Goal: Task Accomplishment & Management: Use online tool/utility

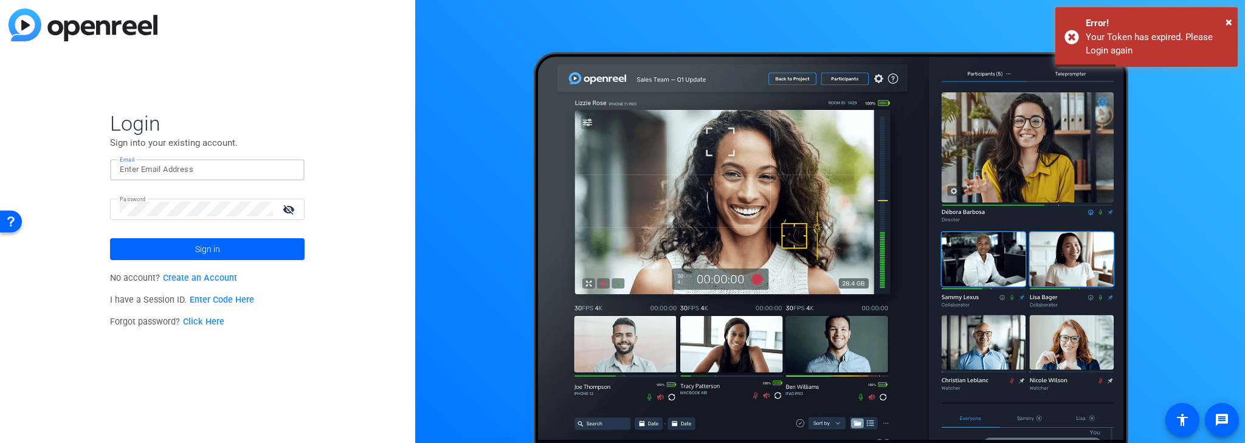
click at [214, 168] on input "Email" at bounding box center [207, 169] width 175 height 15
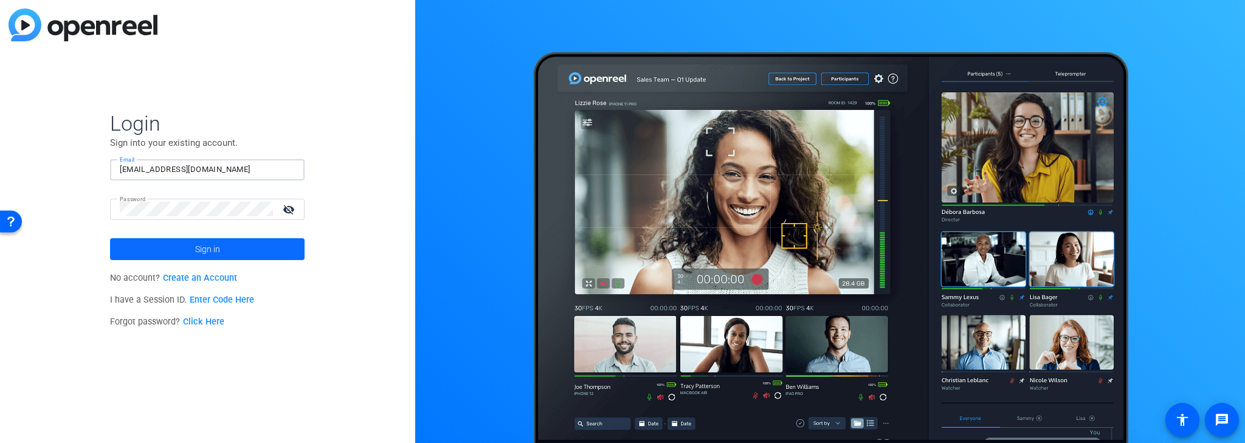
type input "[EMAIL_ADDRESS][DOMAIN_NAME]"
click at [212, 249] on span "Sign in" at bounding box center [207, 249] width 25 height 30
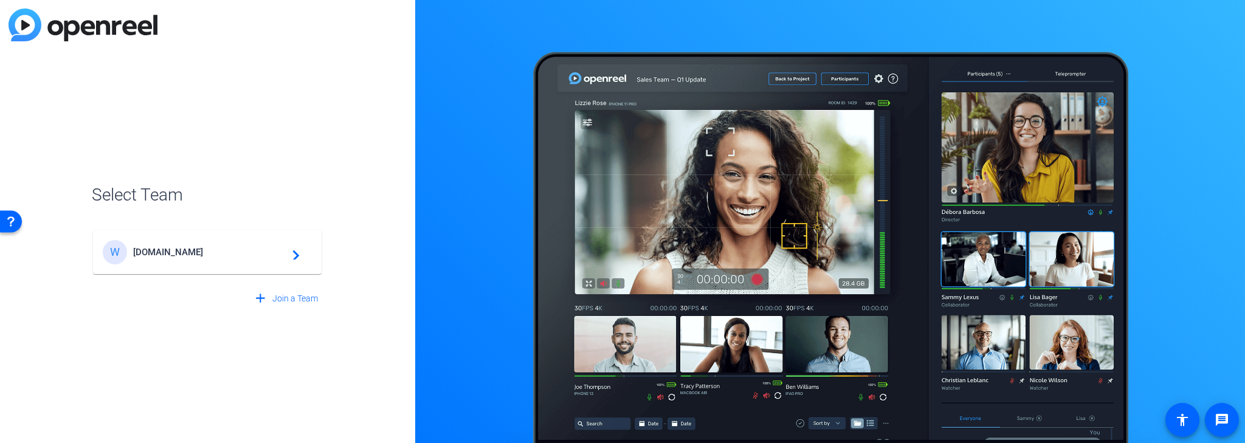
click at [248, 266] on mat-card-content "W WorkerBee.TV navigate_next" at bounding box center [207, 252] width 229 height 44
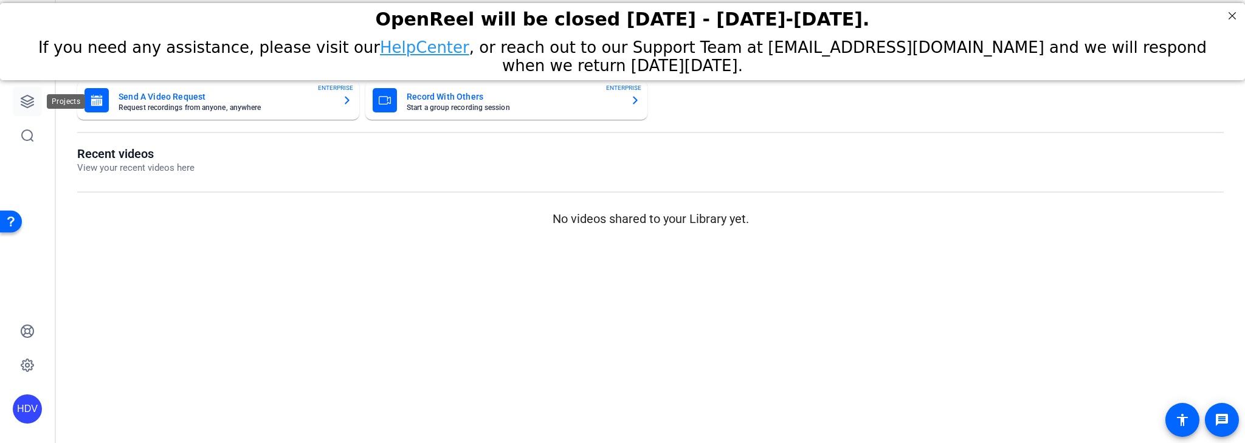
click at [29, 92] on link at bounding box center [27, 101] width 29 height 29
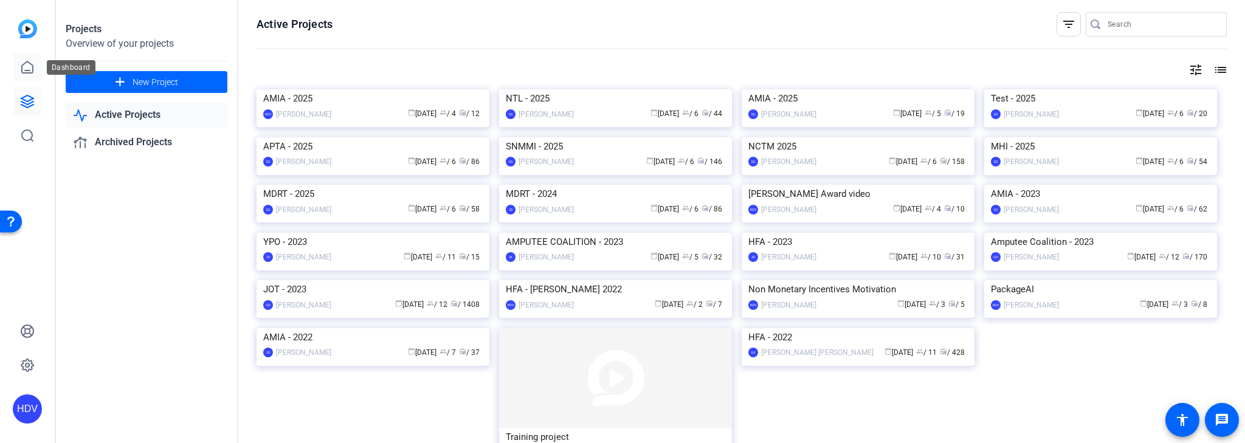
click at [29, 67] on icon at bounding box center [27, 67] width 15 height 15
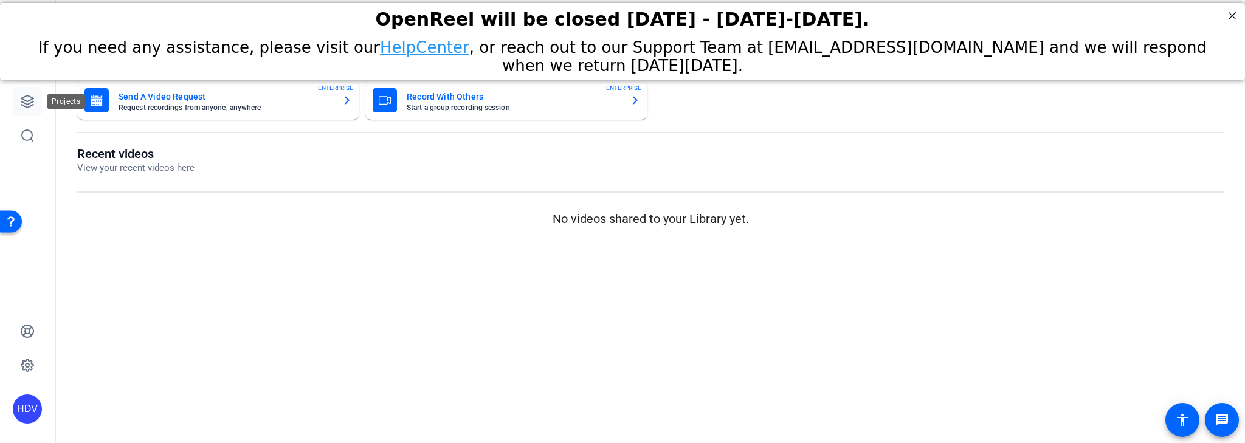
click at [29, 103] on icon at bounding box center [27, 101] width 12 height 12
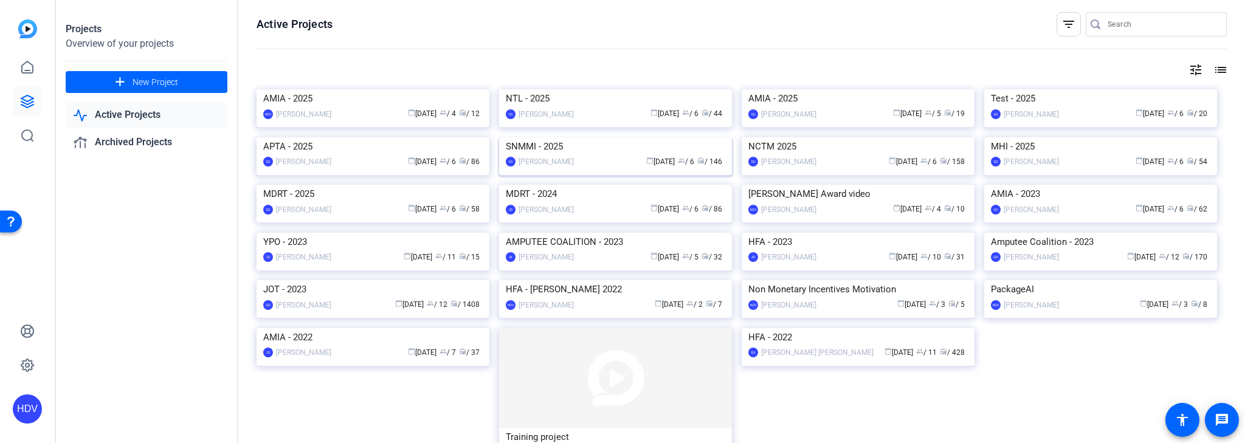
click at [593, 137] on img at bounding box center [615, 137] width 233 height 0
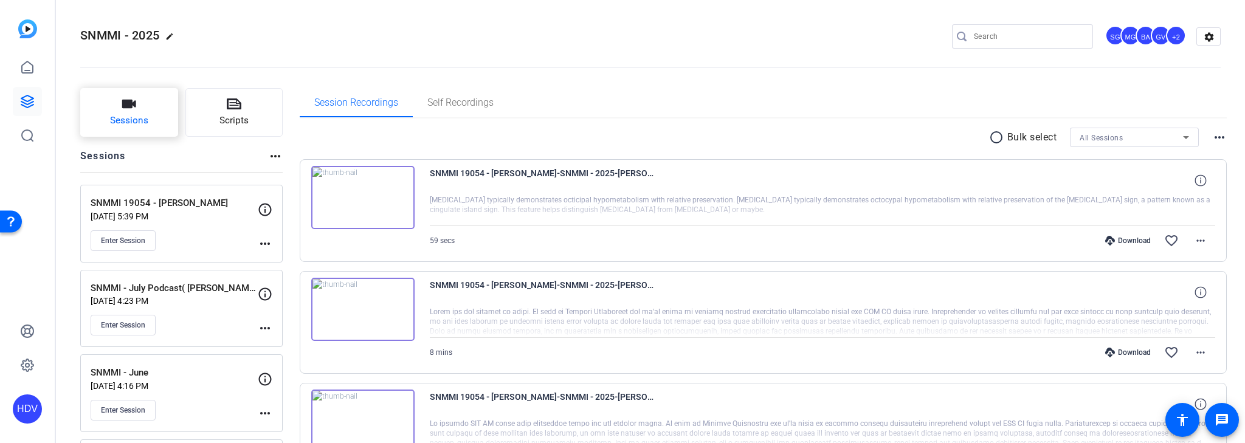
click at [140, 124] on span "Sessions" at bounding box center [129, 121] width 38 height 14
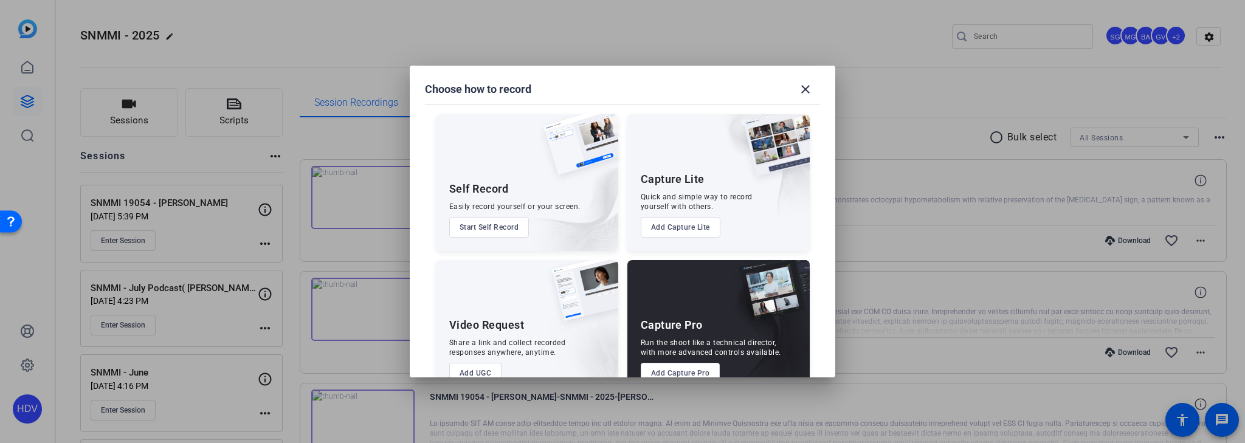
scroll to position [31, 0]
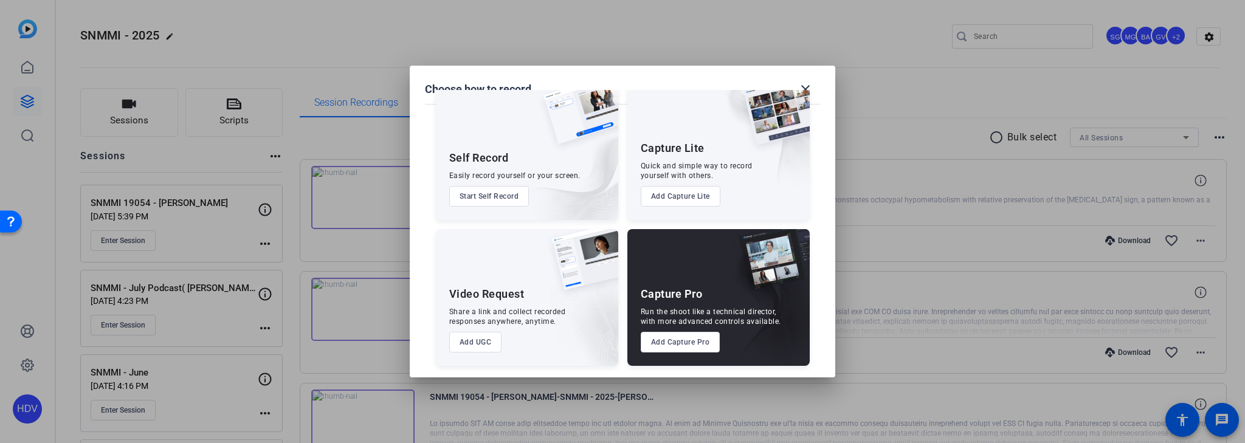
click at [690, 348] on button "Add Capture Pro" at bounding box center [681, 342] width 80 height 21
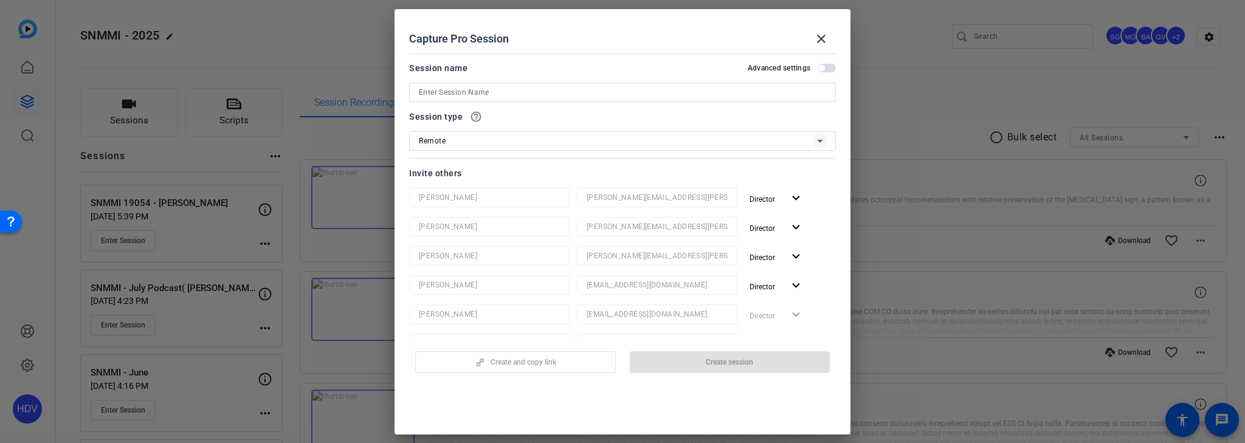
click at [487, 91] on input at bounding box center [622, 92] width 407 height 15
paste input "Mary Ellen Koran"
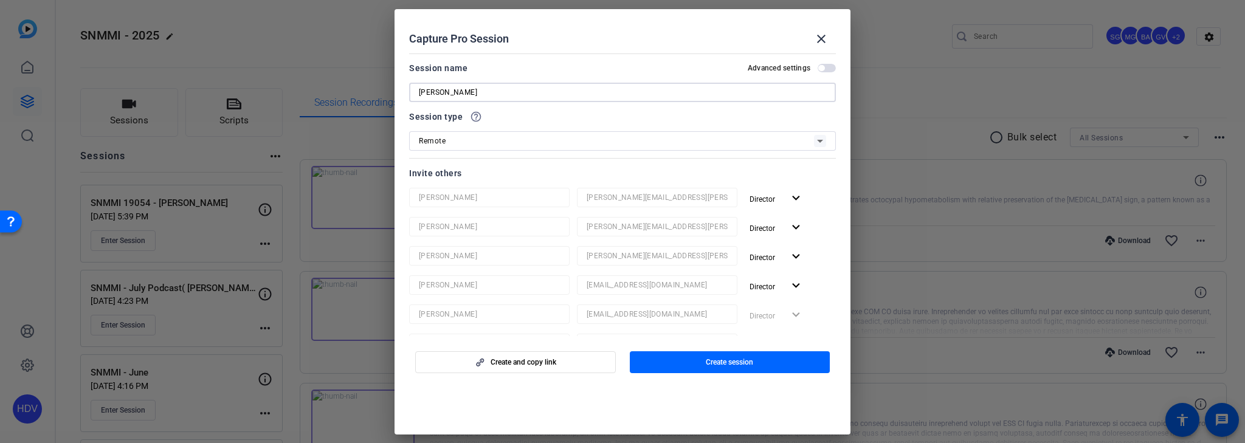
click at [420, 89] on input "Mary Ellen Koran" at bounding box center [622, 92] width 407 height 15
paste input "SNMMI 19048"
click at [419, 92] on input "SNMMI 19048Mary Ellen Koran" at bounding box center [622, 92] width 407 height 15
click at [468, 94] on input "SNMMI 19048Mary Ellen Koran" at bounding box center [622, 92] width 407 height 15
type input "SNMMI 19048 - [PERSON_NAME]"
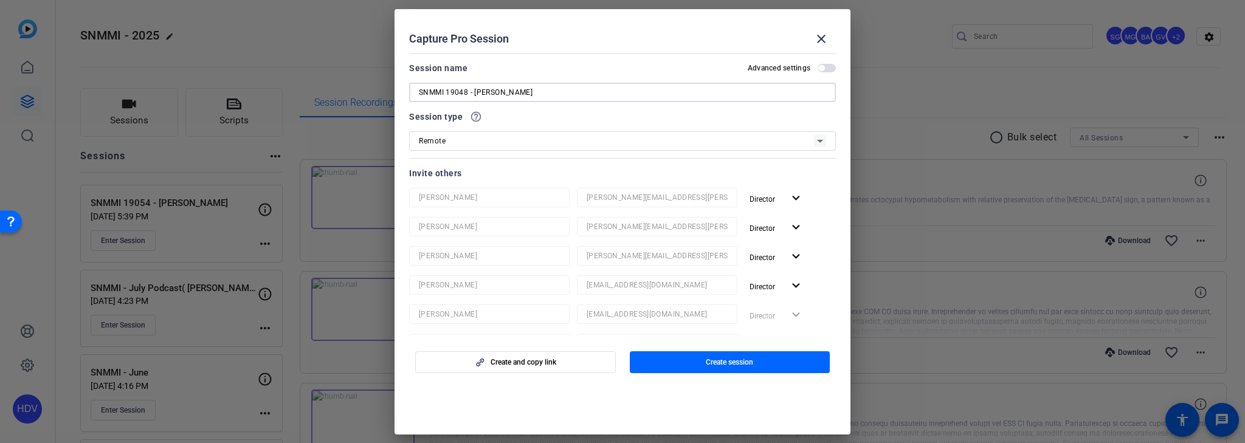
click at [632, 66] on div "Session name Advanced settings" at bounding box center [622, 68] width 427 height 15
click at [818, 140] on icon at bounding box center [820, 141] width 15 height 15
click at [818, 139] on div at bounding box center [622, 221] width 1245 height 443
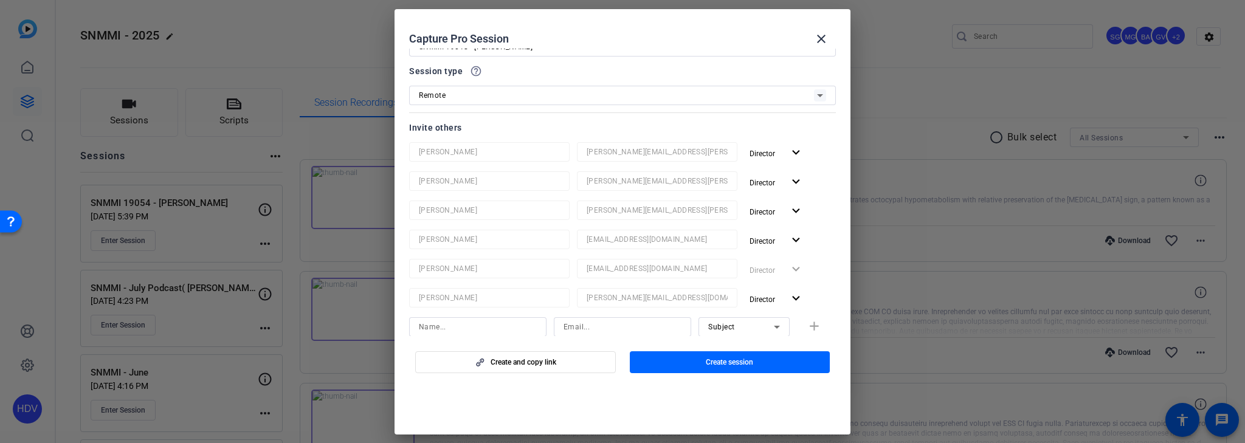
scroll to position [49, 0]
click at [793, 235] on mat-icon "expand_more" at bounding box center [796, 237] width 15 height 15
click at [794, 280] on span "Remove User" at bounding box center [772, 284] width 45 height 9
click at [794, 181] on mat-icon "expand_more" at bounding box center [796, 178] width 15 height 15
click at [787, 226] on span "Remove User" at bounding box center [772, 225] width 45 height 9
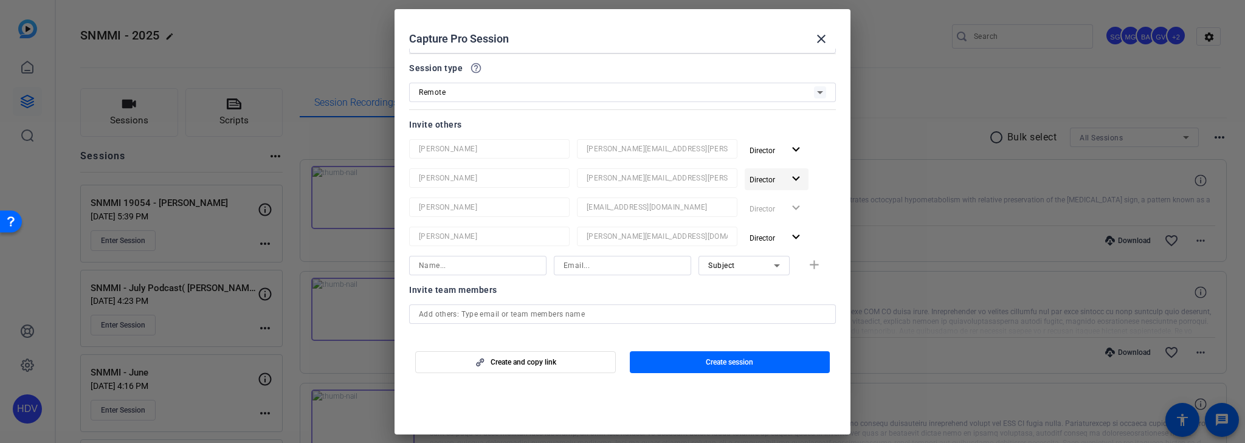
click at [791, 177] on mat-icon "expand_more" at bounding box center [796, 178] width 15 height 15
click at [786, 221] on span "Remove User" at bounding box center [772, 225] width 45 height 9
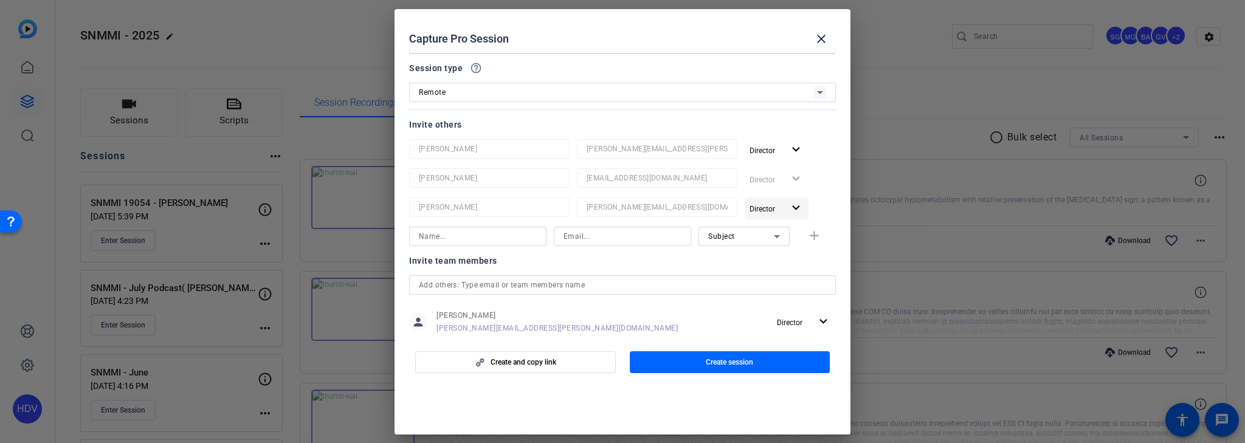
click at [789, 210] on mat-icon "expand_more" at bounding box center [796, 208] width 15 height 15
click at [778, 252] on span "Remove User" at bounding box center [772, 255] width 45 height 9
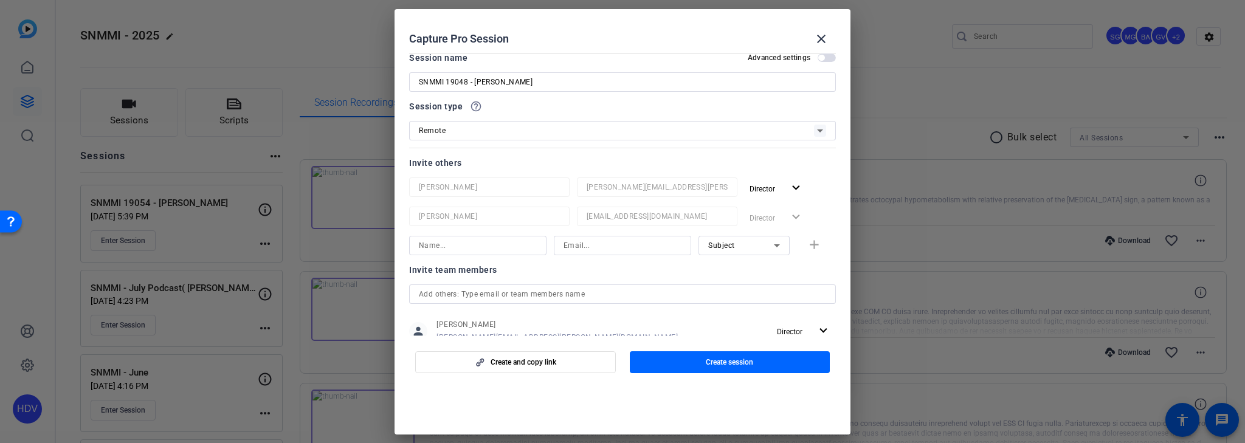
scroll to position [0, 0]
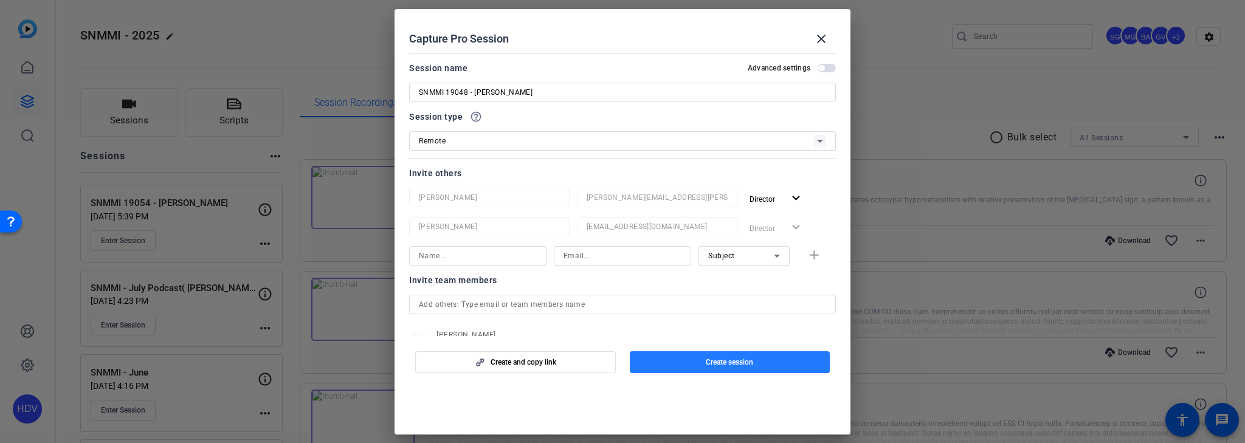
click at [739, 362] on span "Create session" at bounding box center [729, 363] width 47 height 10
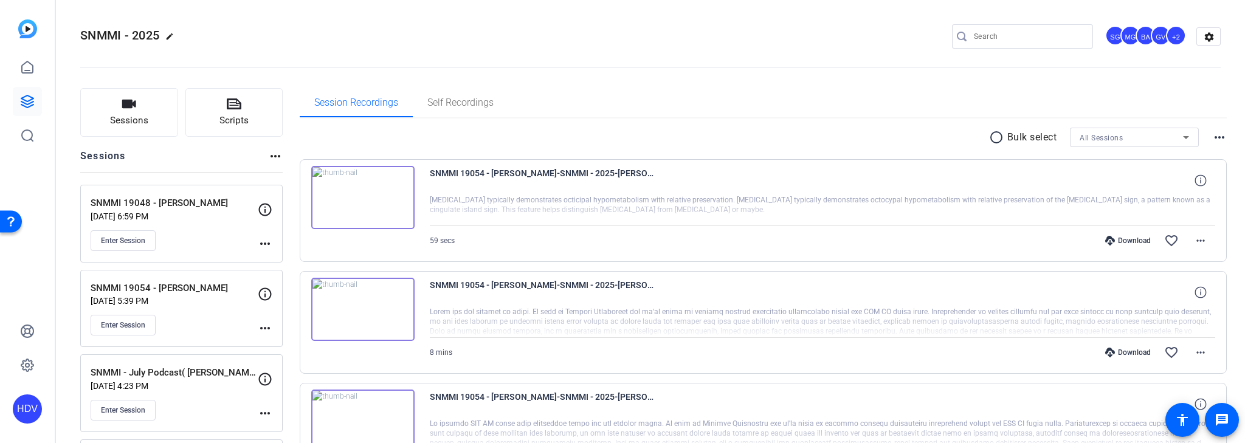
click at [217, 227] on div "SNMMI 19048 - Mary Ellen Koran Aug 11, 2025 @ 6:59 PM Enter Session" at bounding box center [174, 223] width 167 height 55
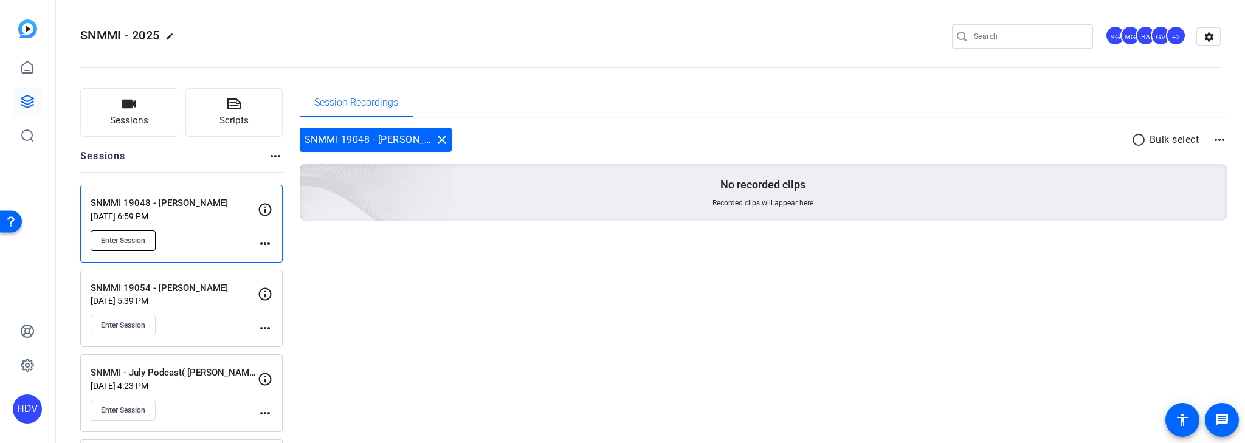
click at [133, 241] on span "Enter Session" at bounding box center [123, 241] width 44 height 10
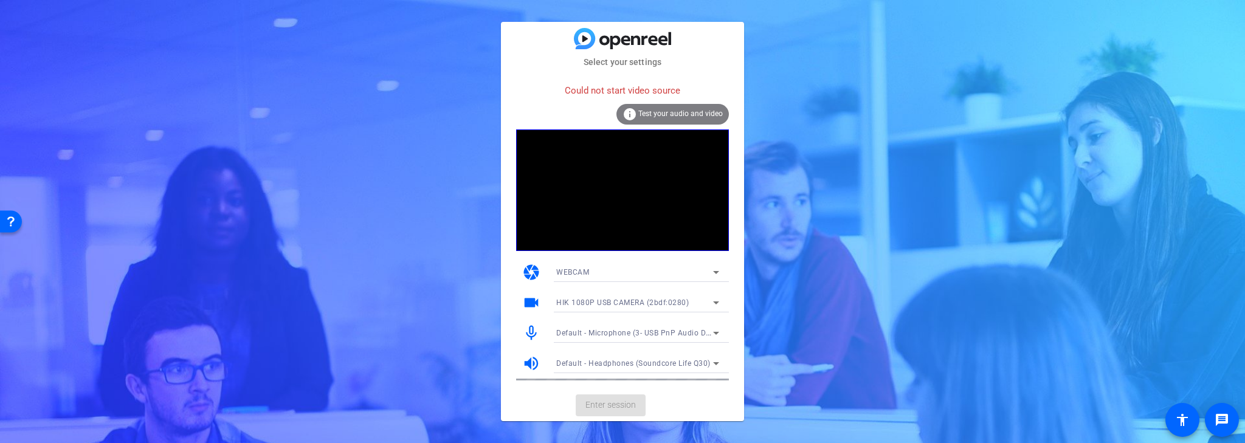
click at [682, 111] on span "Test your audio and video" at bounding box center [681, 113] width 85 height 9
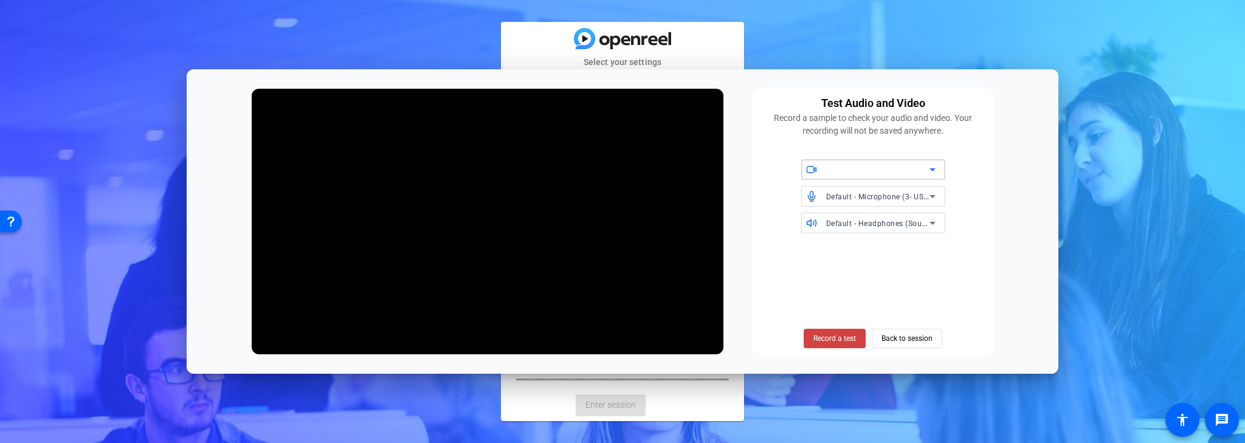
click at [928, 170] on icon at bounding box center [933, 169] width 15 height 15
click at [899, 193] on span "HIK 1080P USB CAMERA (2bdf:0280)" at bounding box center [873, 199] width 125 height 29
click at [904, 338] on span "Back to session" at bounding box center [907, 338] width 51 height 23
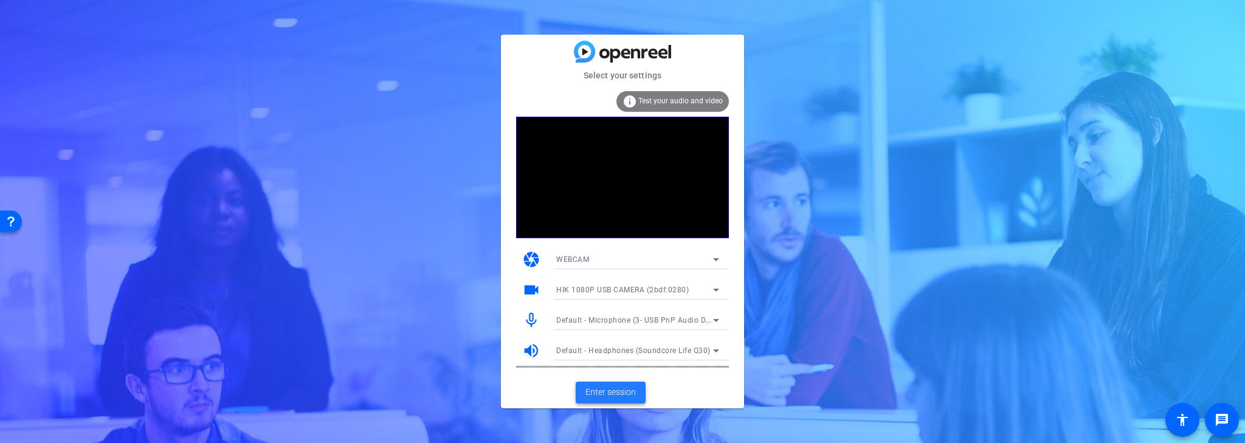
click at [624, 392] on span "Enter session" at bounding box center [611, 392] width 50 height 13
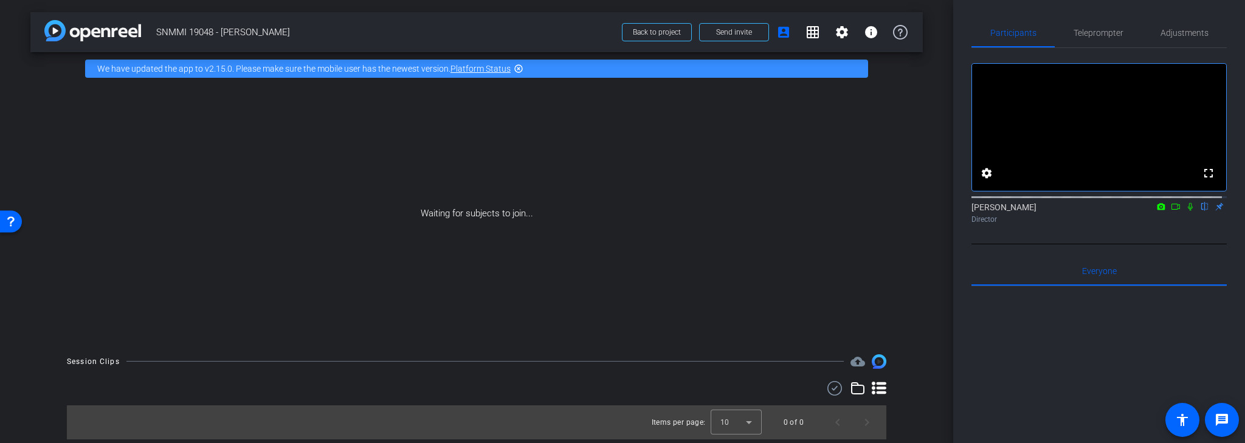
click at [1171, 211] on icon at bounding box center [1176, 207] width 10 height 9
click at [1188, 211] on icon at bounding box center [1191, 207] width 10 height 9
click at [1175, 211] on icon at bounding box center [1176, 207] width 10 height 9
click at [740, 32] on span "Send invite" at bounding box center [734, 32] width 36 height 10
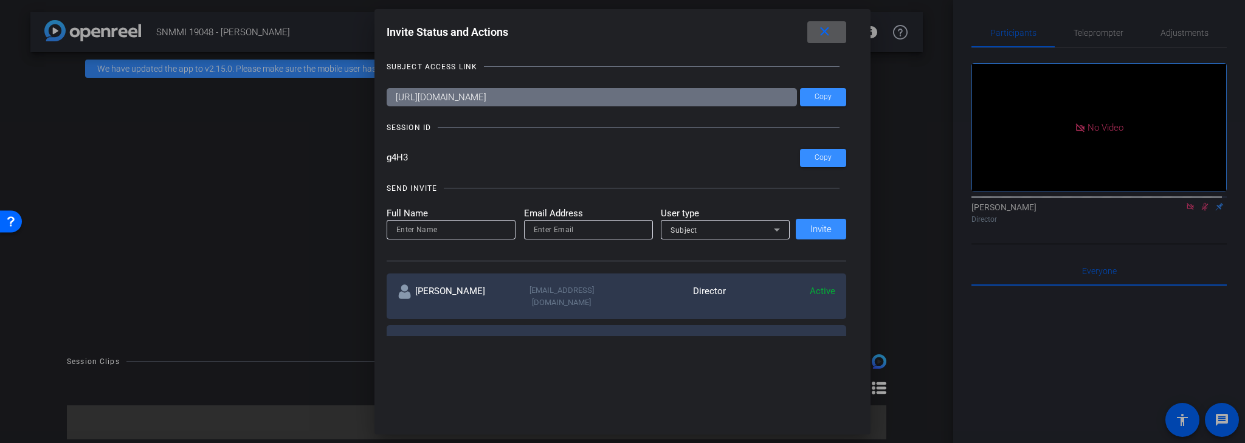
click at [447, 229] on input at bounding box center [451, 230] width 109 height 15
click at [550, 232] on input "email" at bounding box center [588, 230] width 109 height 15
paste input "nima.tandukar@workerbee.tv"
type input "nima.tandukar@workerbee.tv"
click at [457, 232] on input at bounding box center [451, 230] width 109 height 15
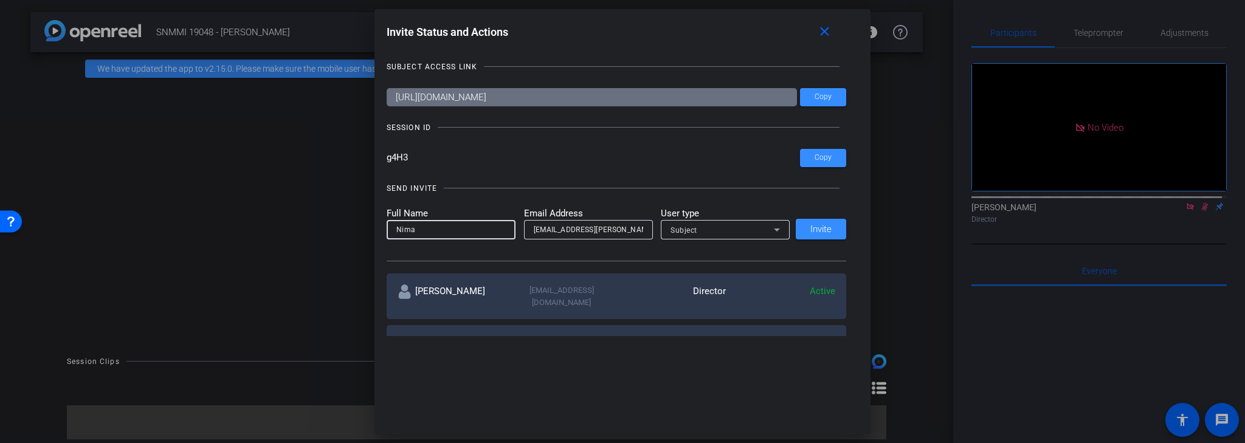
type input "Nima"
click at [774, 227] on icon at bounding box center [777, 230] width 15 height 15
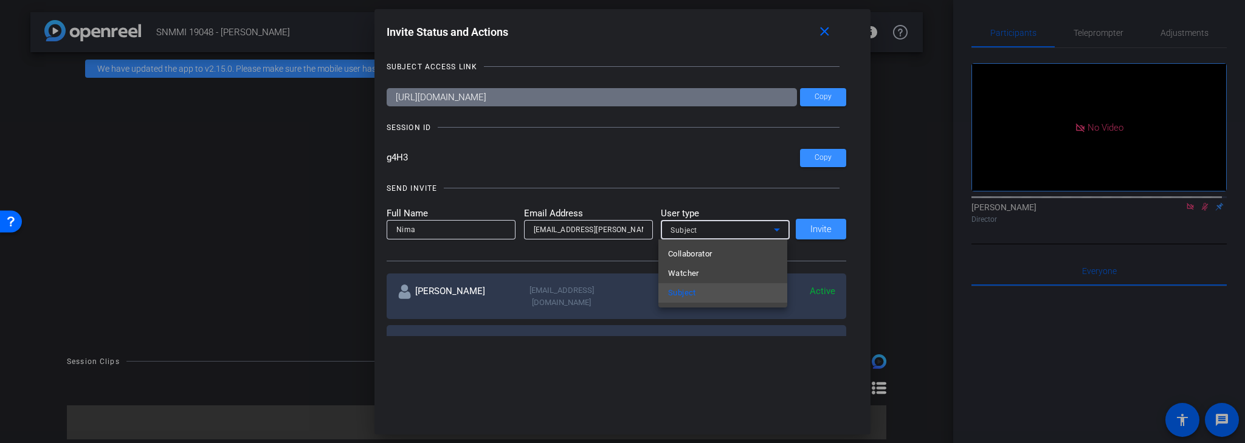
click at [732, 253] on mat-option "Collaborator" at bounding box center [723, 253] width 129 height 19
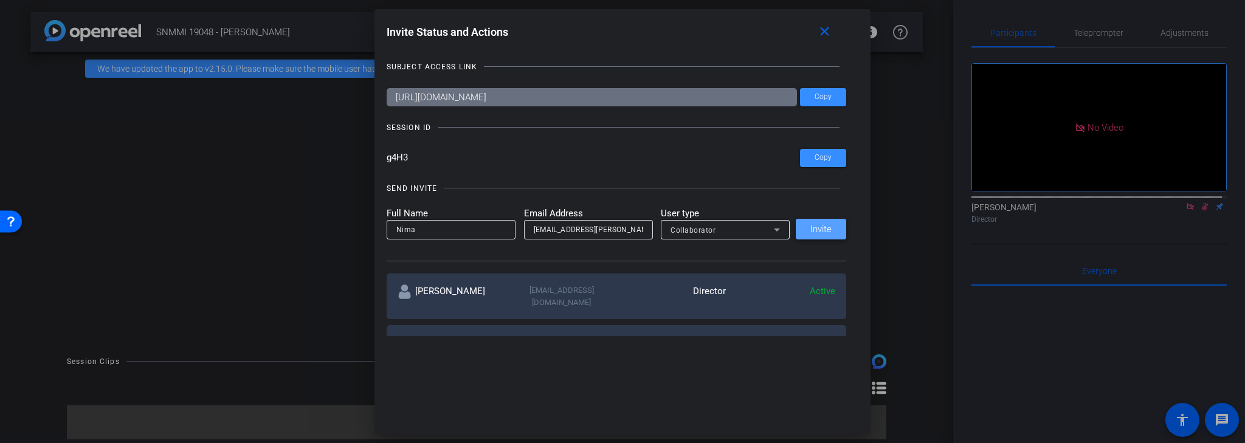
click at [818, 231] on span "Invite" at bounding box center [821, 229] width 21 height 9
click at [556, 229] on input "email" at bounding box center [588, 230] width 109 height 15
paste input "koran.maryellen@mayo.edu"
type input "koran.maryellen@mayo.edu"
click at [475, 226] on input at bounding box center [451, 230] width 109 height 15
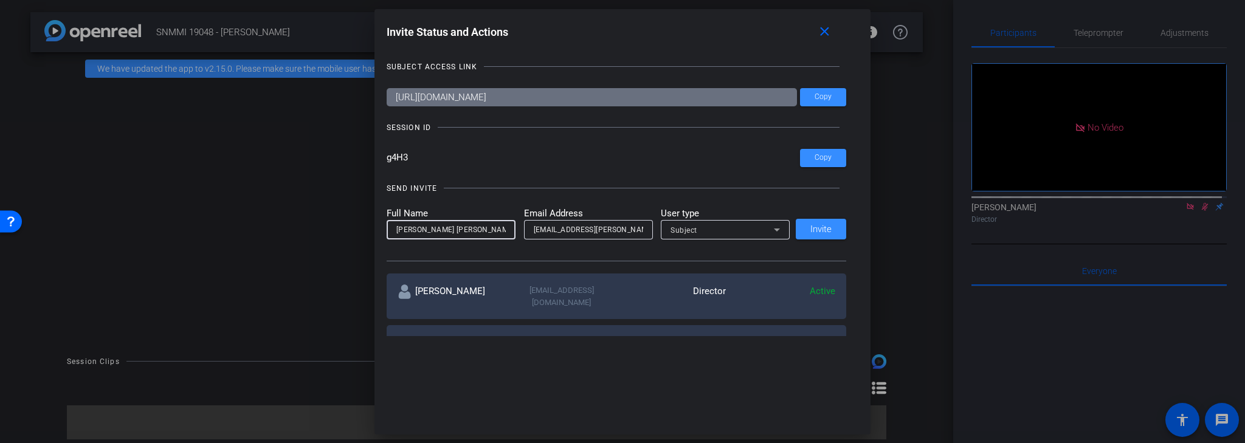
type input "[PERSON_NAME] [PERSON_NAME]"
click at [724, 251] on div at bounding box center [725, 246] width 129 height 13
drag, startPoint x: 634, startPoint y: 230, endPoint x: 519, endPoint y: 231, distance: 114.9
click at [524, 229] on div "koran.maryellen@mayo.edu" at bounding box center [588, 229] width 129 height 19
drag, startPoint x: 470, startPoint y: 230, endPoint x: 387, endPoint y: 231, distance: 82.7
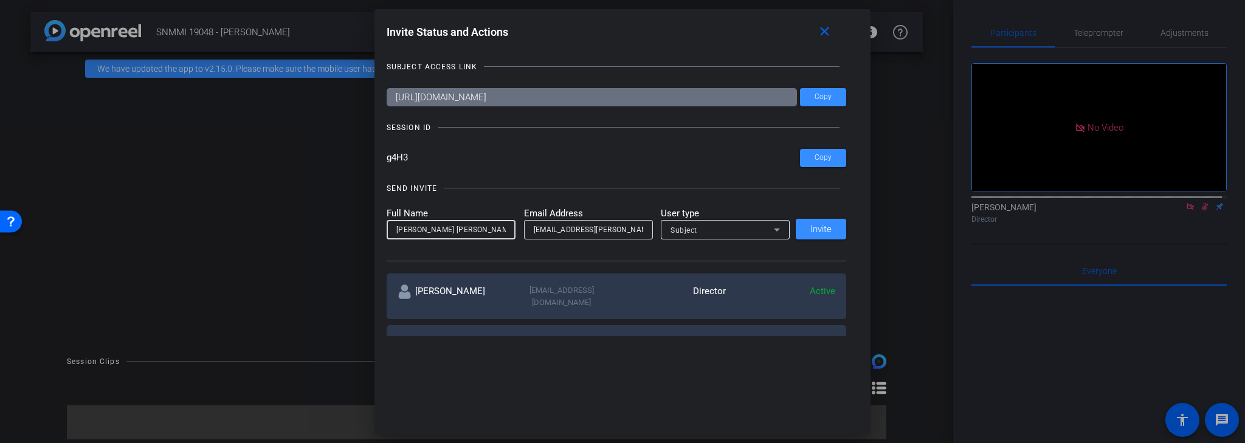
click at [387, 231] on div "[PERSON_NAME] [PERSON_NAME]" at bounding box center [451, 229] width 129 height 19
click at [823, 36] on mat-icon "close" at bounding box center [824, 31] width 15 height 15
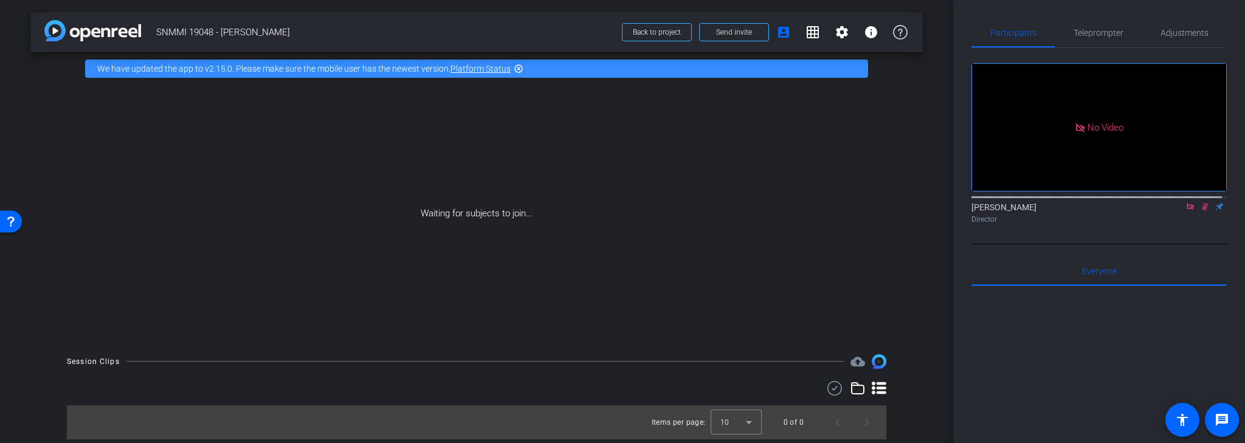
click at [1186, 211] on icon at bounding box center [1191, 207] width 10 height 9
click at [1173, 211] on icon at bounding box center [1176, 207] width 10 height 9
click at [1186, 211] on icon at bounding box center [1191, 207] width 10 height 9
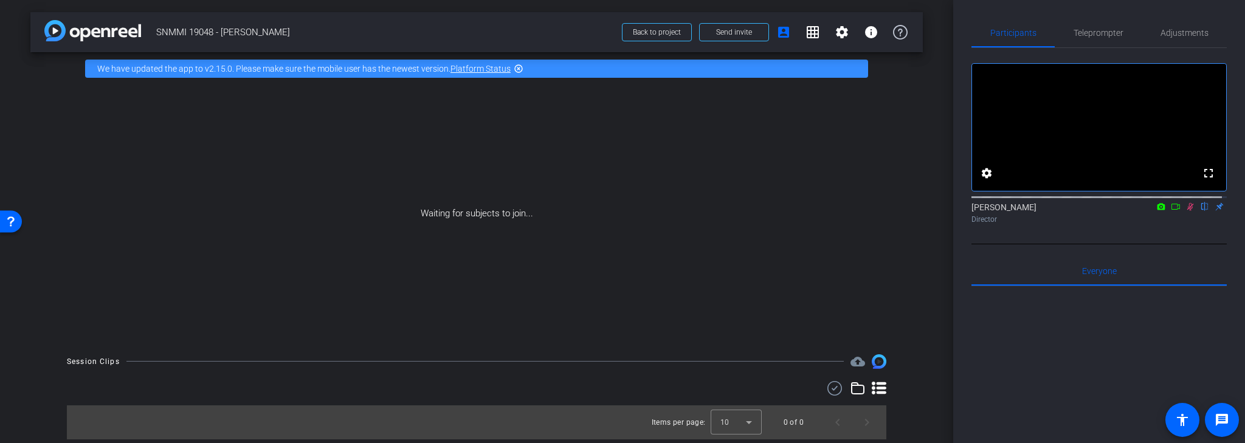
click at [1171, 211] on icon at bounding box center [1176, 207] width 10 height 9
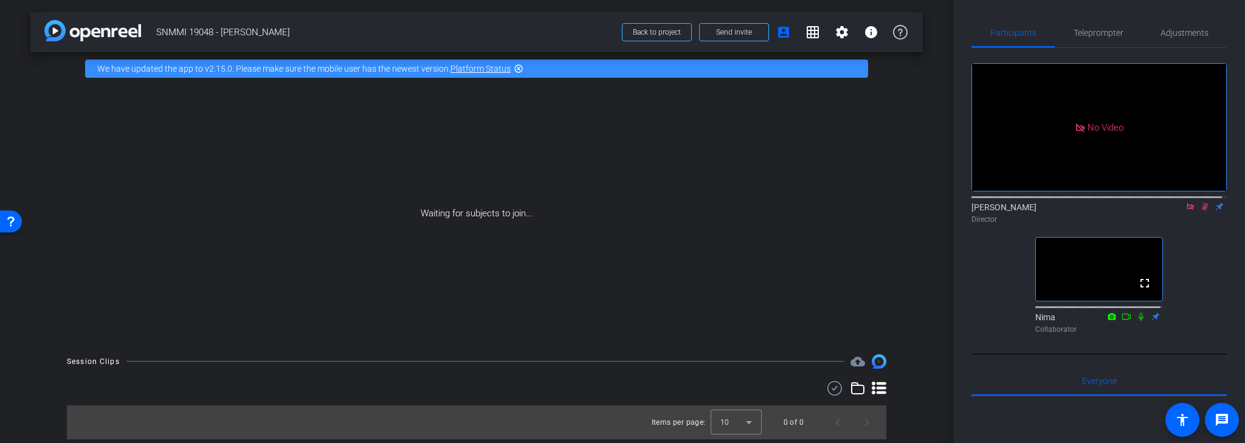
click at [1188, 211] on icon at bounding box center [1191, 207] width 10 height 9
click at [1186, 211] on icon at bounding box center [1191, 207] width 10 height 9
click at [1175, 210] on icon at bounding box center [1176, 207] width 9 height 6
click at [1187, 210] on icon at bounding box center [1190, 206] width 7 height 7
click at [1174, 211] on icon at bounding box center [1176, 207] width 10 height 9
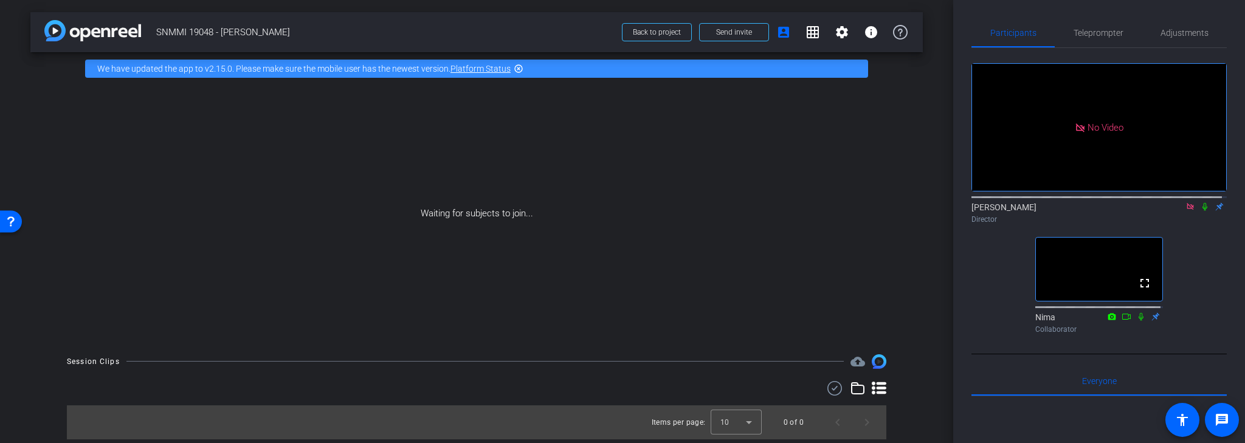
click at [1187, 210] on icon at bounding box center [1190, 206] width 7 height 7
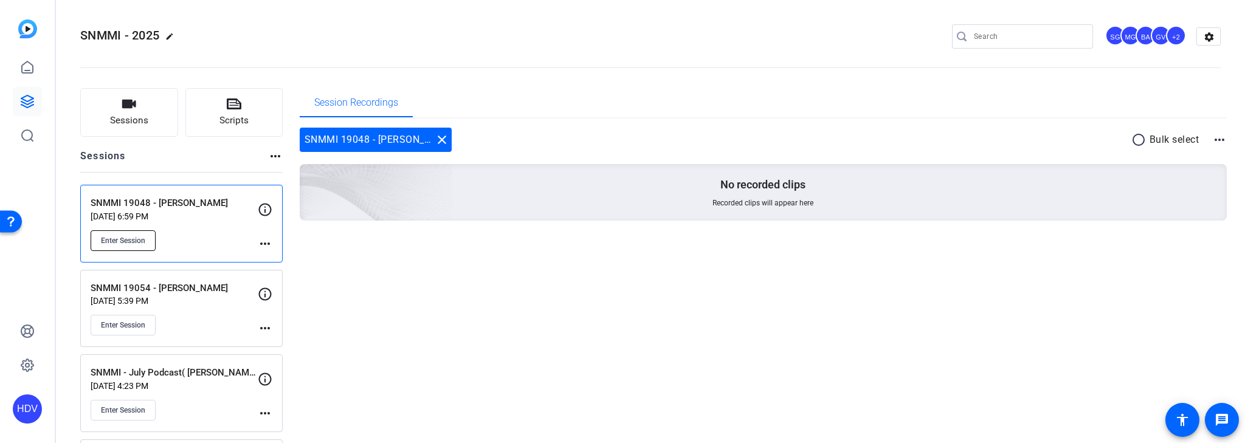
click at [139, 240] on span "Enter Session" at bounding box center [123, 241] width 44 height 10
click at [129, 241] on span "Enter Session" at bounding box center [123, 241] width 44 height 10
click at [209, 214] on p "Aug 11, 2025 @ 6:59 PM" at bounding box center [174, 217] width 167 height 10
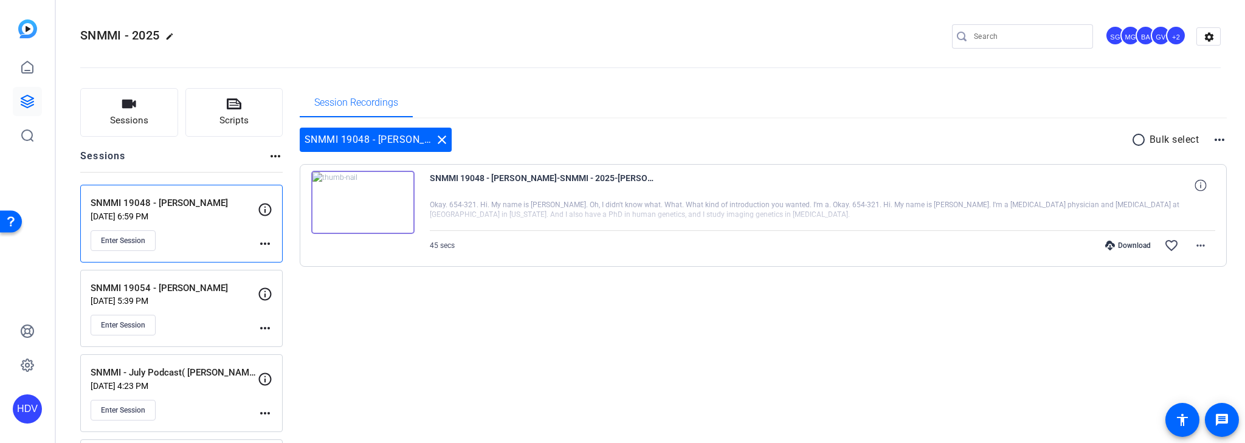
click at [362, 202] on img at bounding box center [362, 202] width 103 height 63
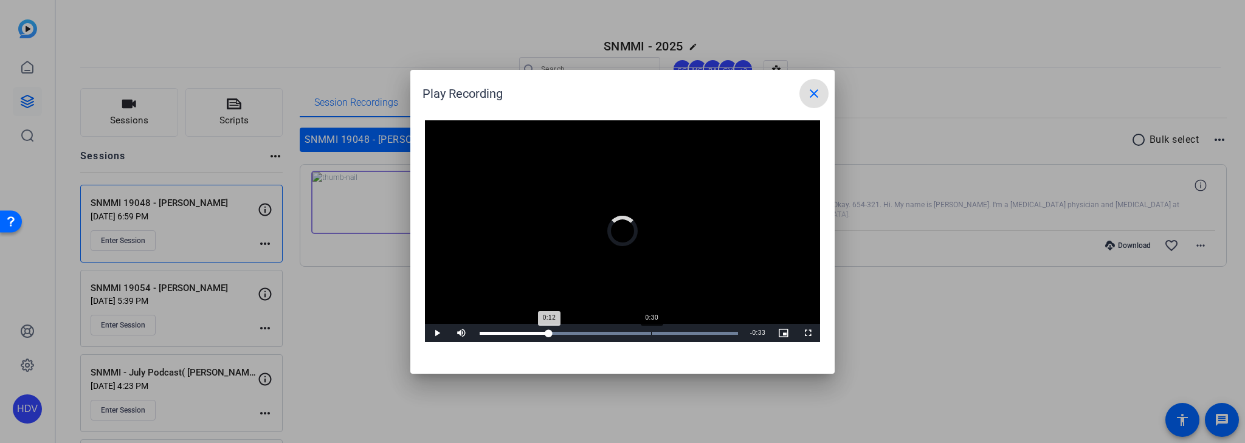
click at [651, 333] on div "Loaded : 100.00% 0:30 0:12" at bounding box center [609, 333] width 258 height 3
click at [438, 333] on span "Video Player" at bounding box center [437, 333] width 24 height 0
click at [815, 92] on mat-icon "close" at bounding box center [814, 93] width 15 height 15
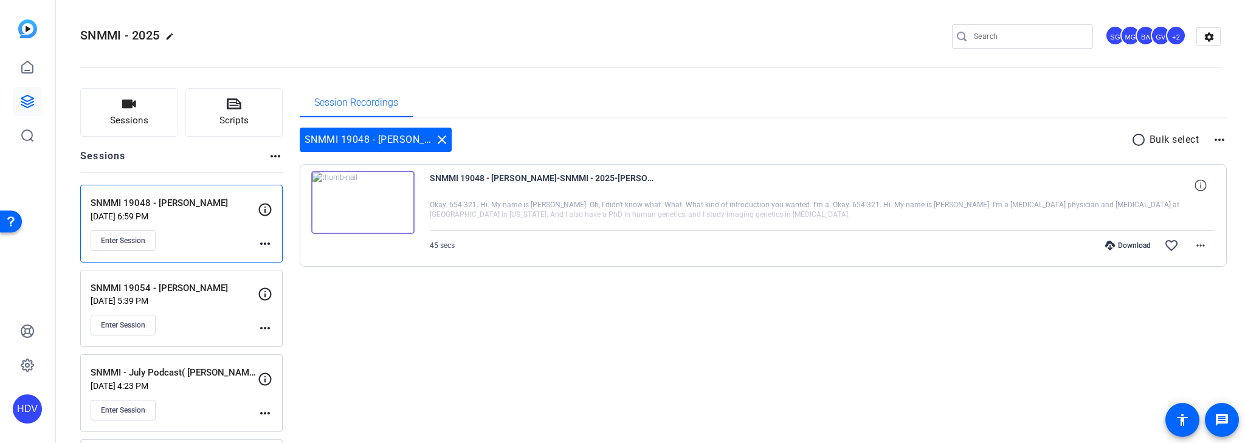
click at [539, 340] on div "Session Recordings SNMMI 19048 - Mary Ellen Koran close radio_button_unchecked …" at bounding box center [764, 430] width 928 height 684
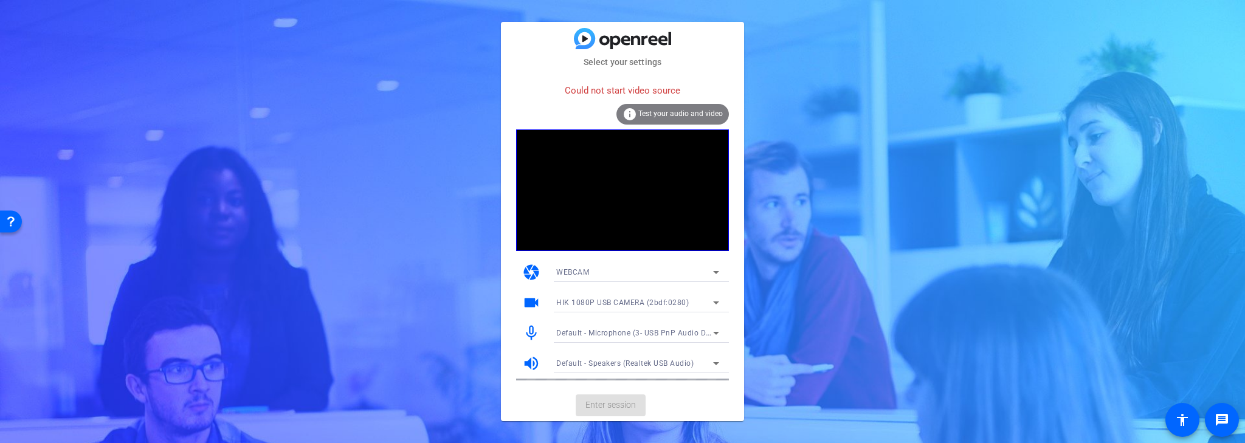
click at [667, 114] on span "Test your audio and video" at bounding box center [681, 113] width 85 height 9
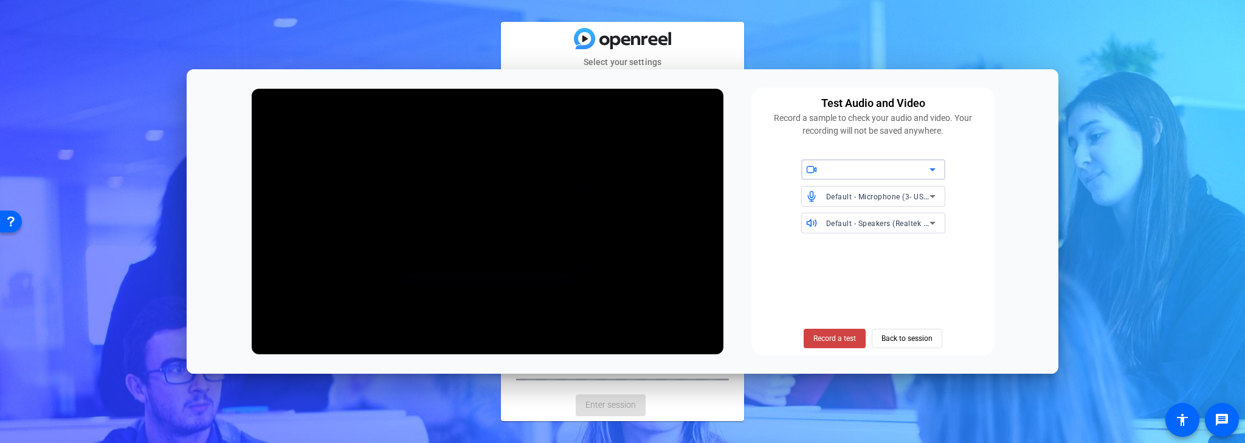
click at [927, 173] on icon at bounding box center [933, 169] width 15 height 15
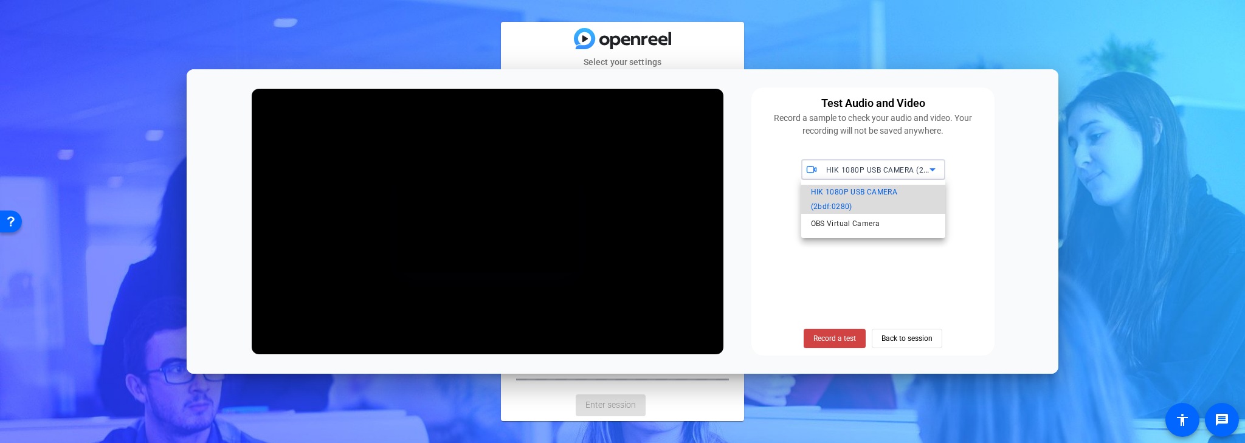
click at [876, 193] on span "HIK 1080P USB CAMERA (2bdf:0280)" at bounding box center [873, 199] width 125 height 29
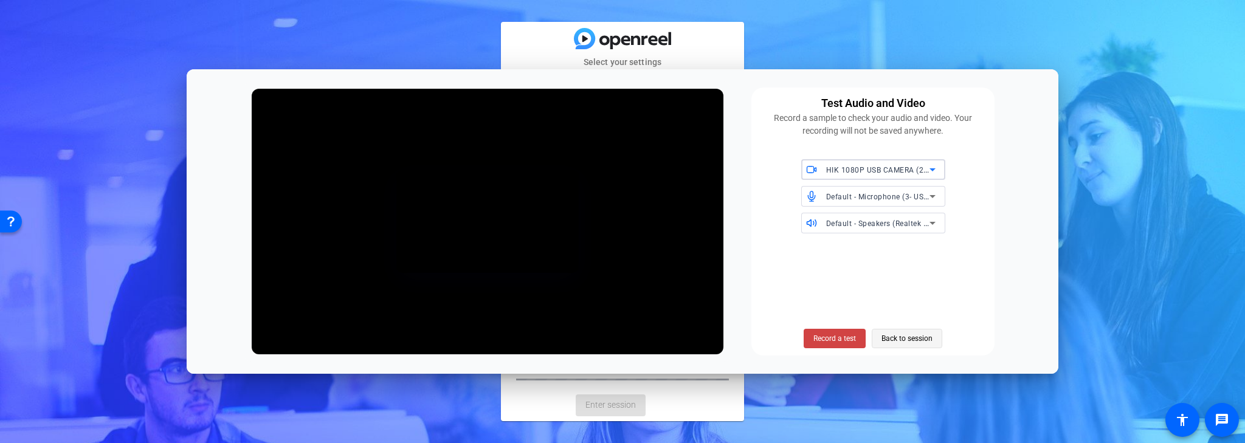
click at [910, 338] on span "Back to session" at bounding box center [907, 338] width 51 height 23
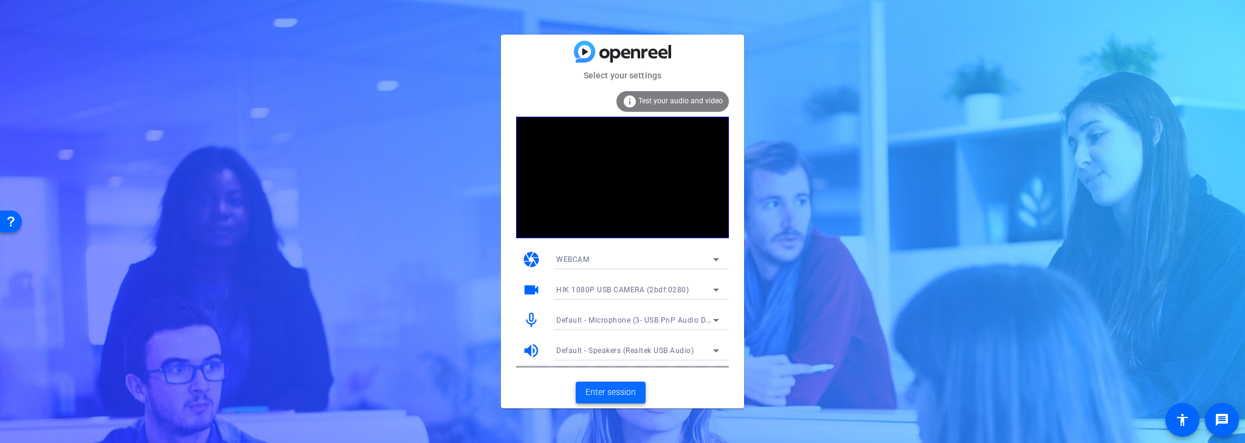
click at [623, 397] on span "Enter session" at bounding box center [611, 392] width 50 height 13
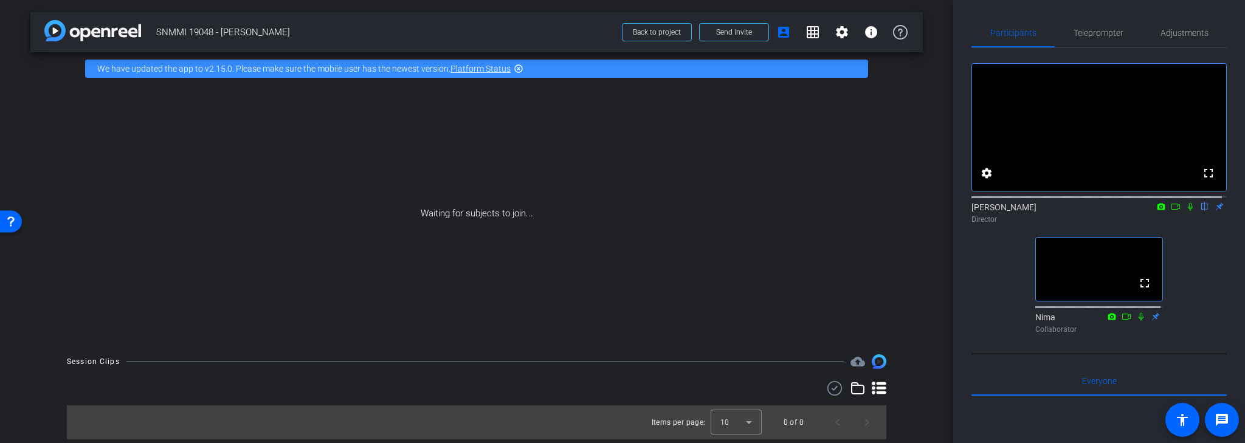
click at [1186, 211] on icon at bounding box center [1191, 207] width 10 height 9
click at [1187, 211] on icon at bounding box center [1191, 207] width 10 height 9
click at [1186, 211] on icon at bounding box center [1191, 207] width 10 height 9
click at [747, 34] on span "Send invite" at bounding box center [734, 32] width 36 height 10
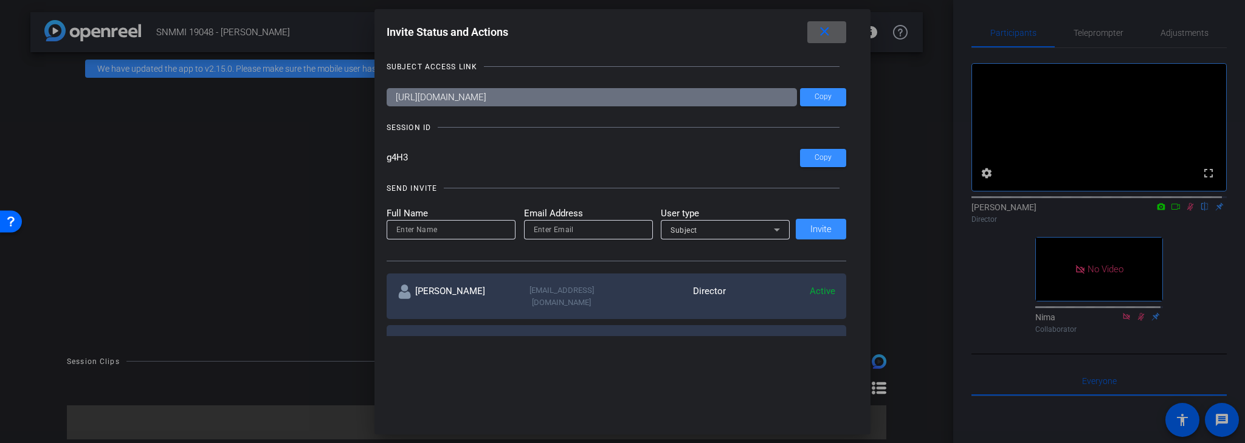
click at [549, 234] on input "email" at bounding box center [588, 230] width 109 height 15
paste input "koran.maryellen@mayo.edu"
type input "koran.maryellen@mayo.edu"
click at [448, 232] on input at bounding box center [451, 230] width 109 height 15
paste input "[PERSON_NAME] [PERSON_NAME]"
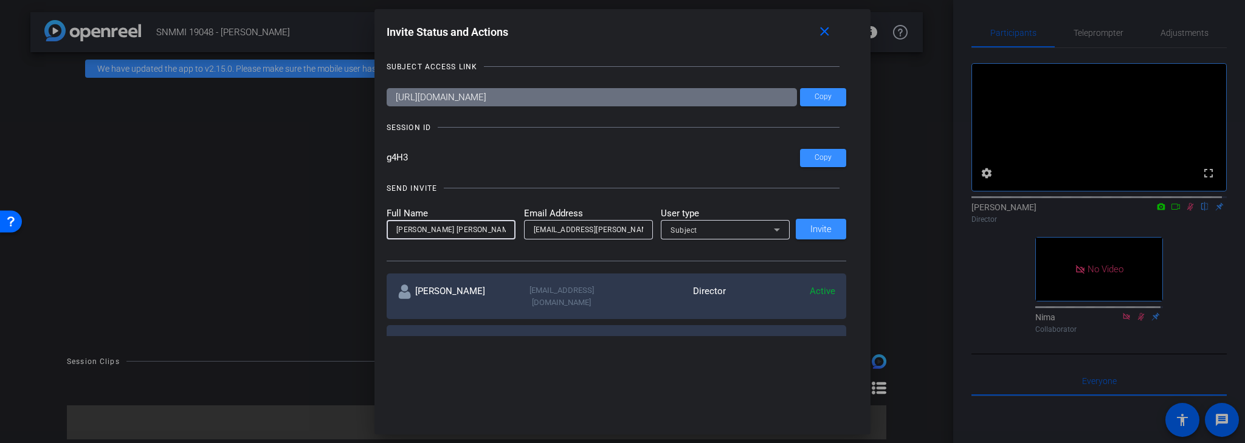
type input "[PERSON_NAME] [PERSON_NAME]"
click at [732, 258] on div "SEND INVITE Full Name Mary Ellen Email Address koran.maryellen@mayo.edu User ty…" at bounding box center [617, 216] width 460 height 92
click at [816, 230] on span "Invite" at bounding box center [821, 229] width 21 height 9
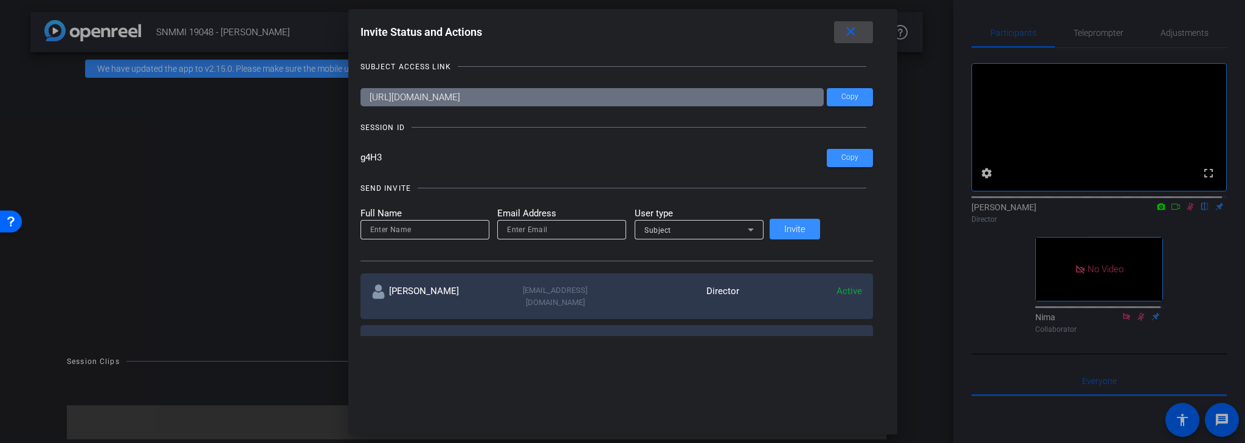
click at [844, 34] on mat-icon "close" at bounding box center [851, 31] width 15 height 15
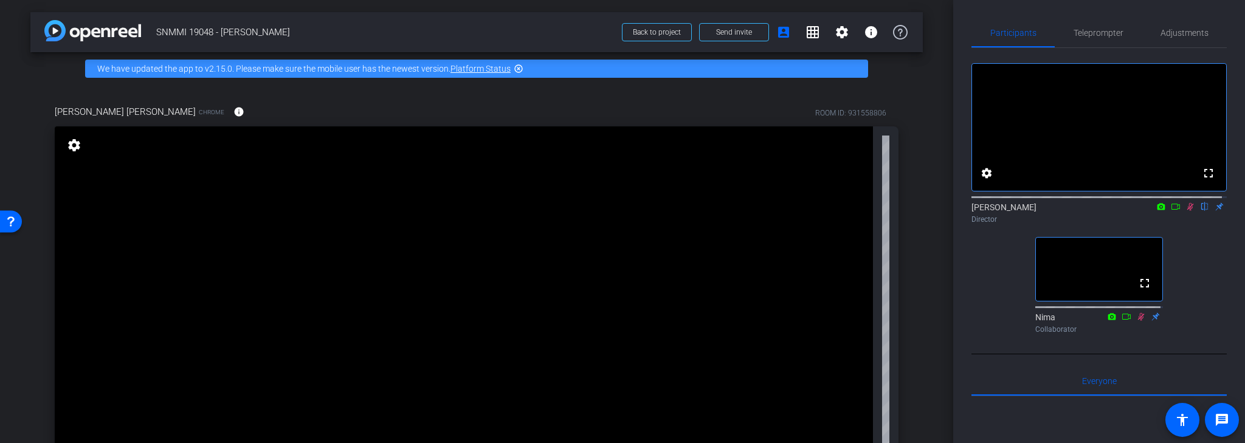
click at [1186, 211] on icon at bounding box center [1191, 207] width 10 height 9
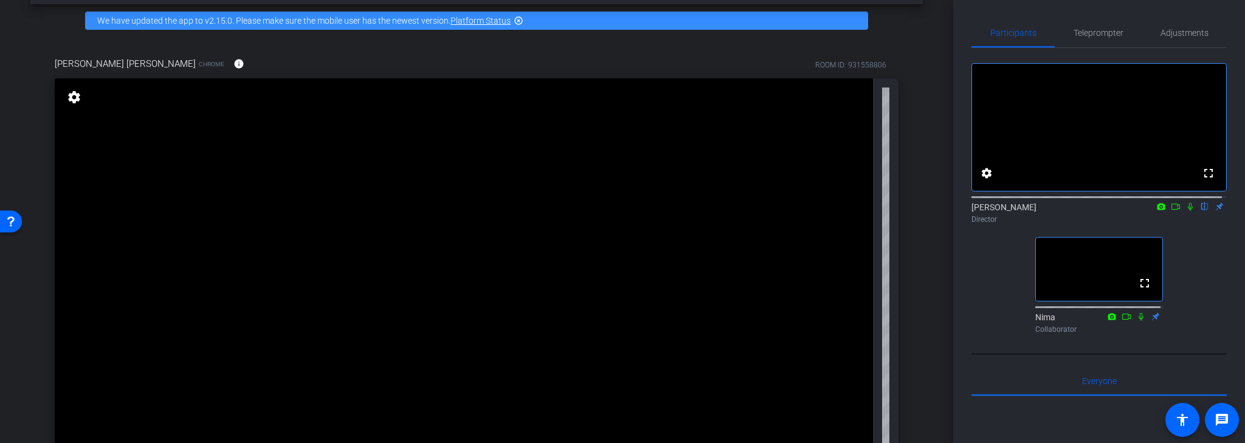
scroll to position [49, 0]
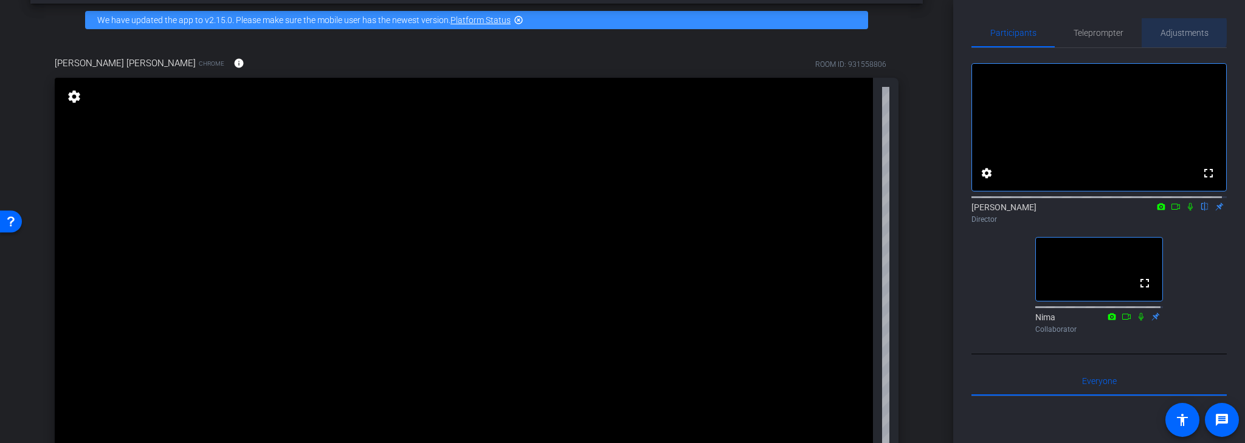
click at [1174, 32] on span "Adjustments" at bounding box center [1185, 33] width 48 height 9
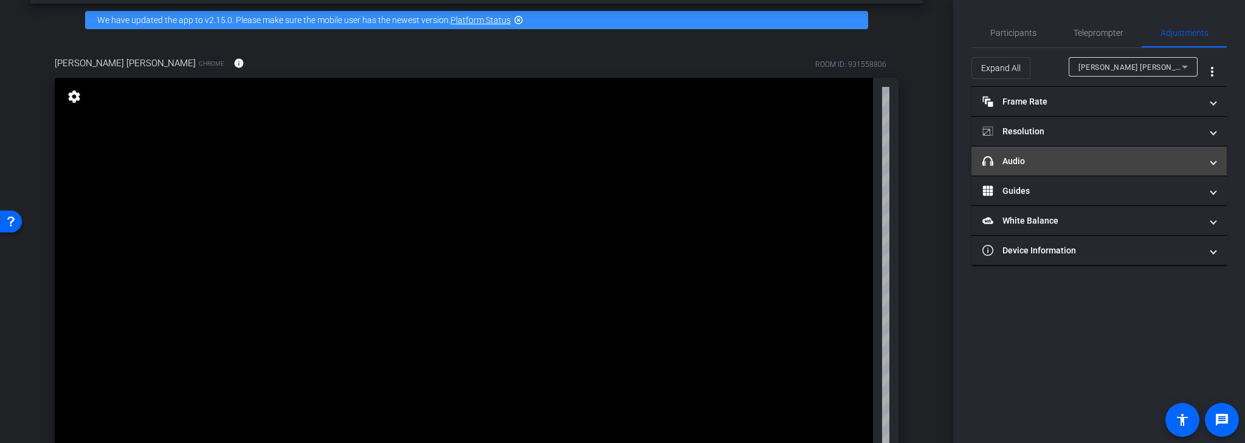
click at [1055, 158] on mat-panel-title "headphone icon Audio" at bounding box center [1092, 161] width 219 height 13
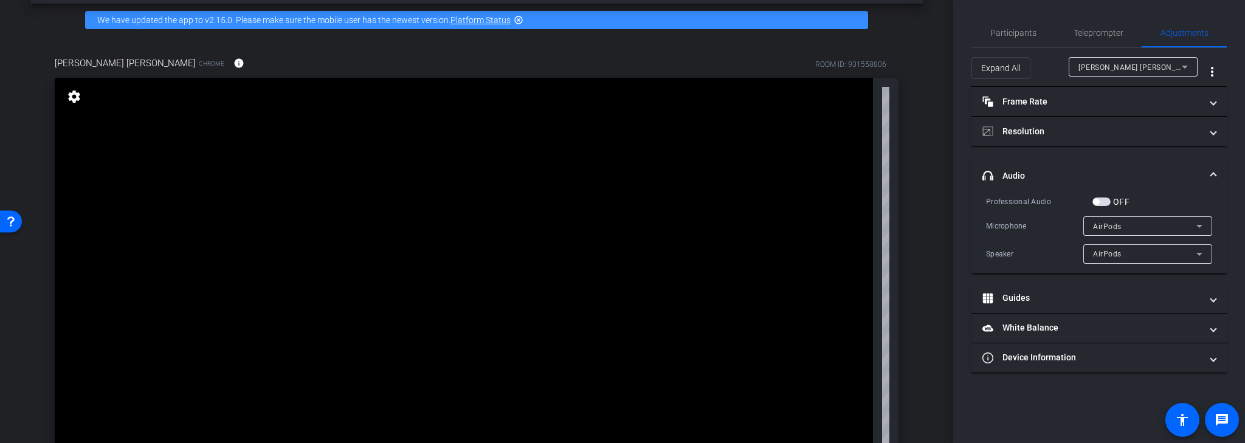
click at [1143, 226] on div "AirPods" at bounding box center [1144, 226] width 103 height 15
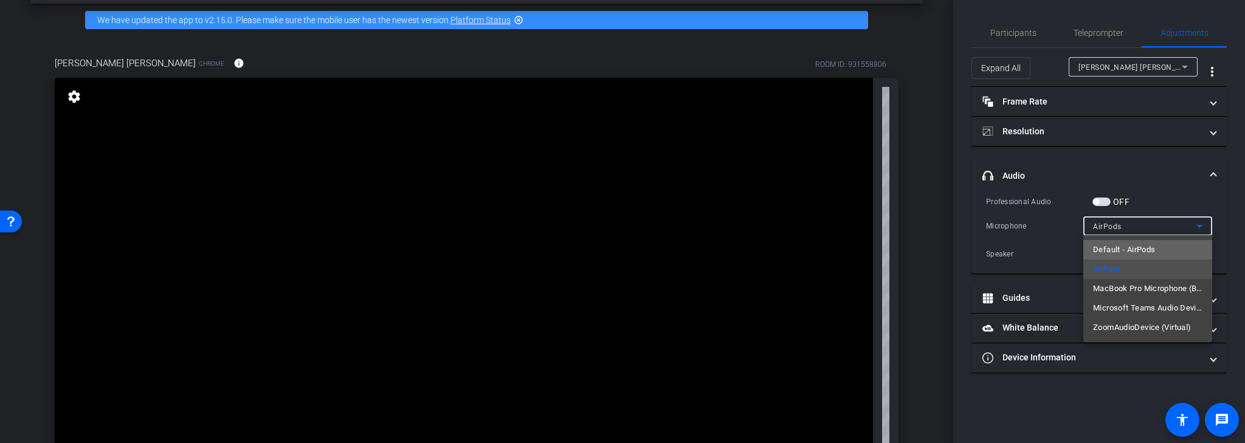
click at [1124, 251] on span "Default - AirPods" at bounding box center [1124, 250] width 62 height 15
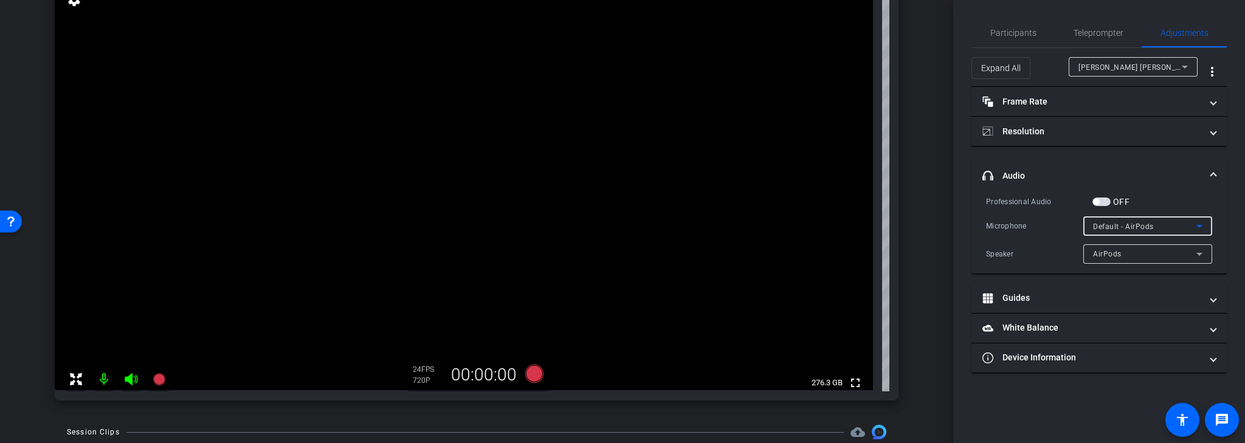
scroll to position [146, 0]
click at [1159, 254] on div "AirPods" at bounding box center [1144, 253] width 103 height 15
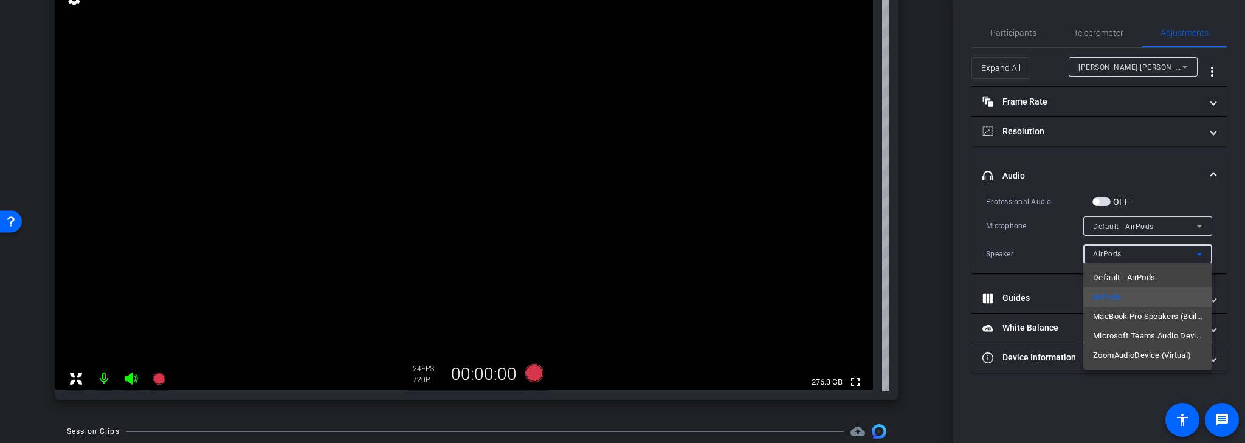
click at [1131, 255] on div at bounding box center [622, 221] width 1245 height 443
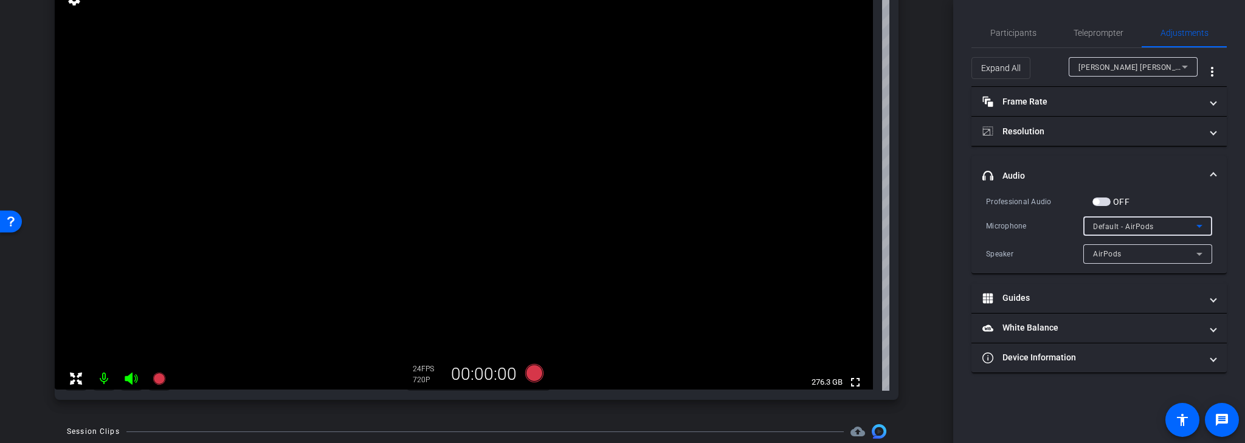
click at [1153, 226] on span "Default - AirPods" at bounding box center [1123, 227] width 61 height 9
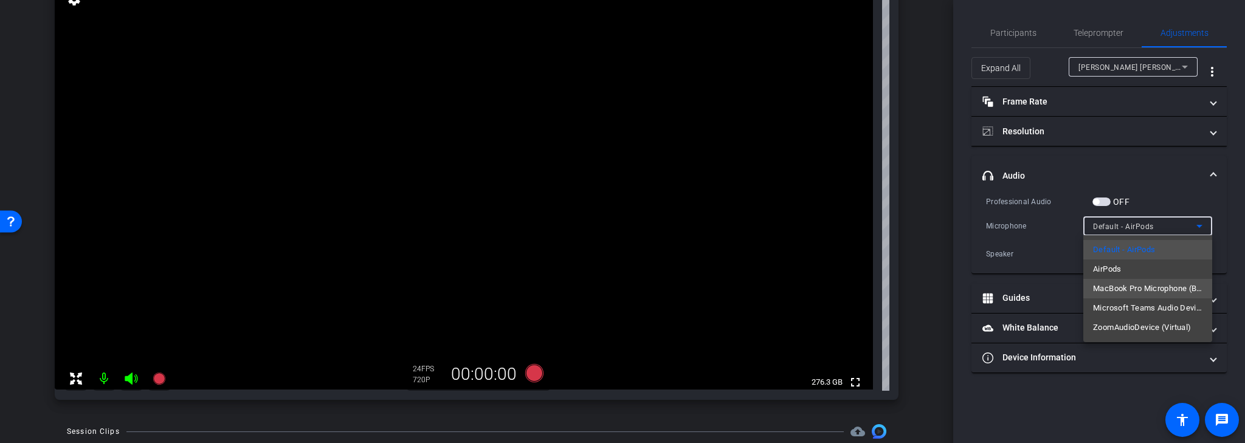
click at [1139, 289] on span "MacBook Pro Microphone (Built-in)" at bounding box center [1147, 289] width 109 height 15
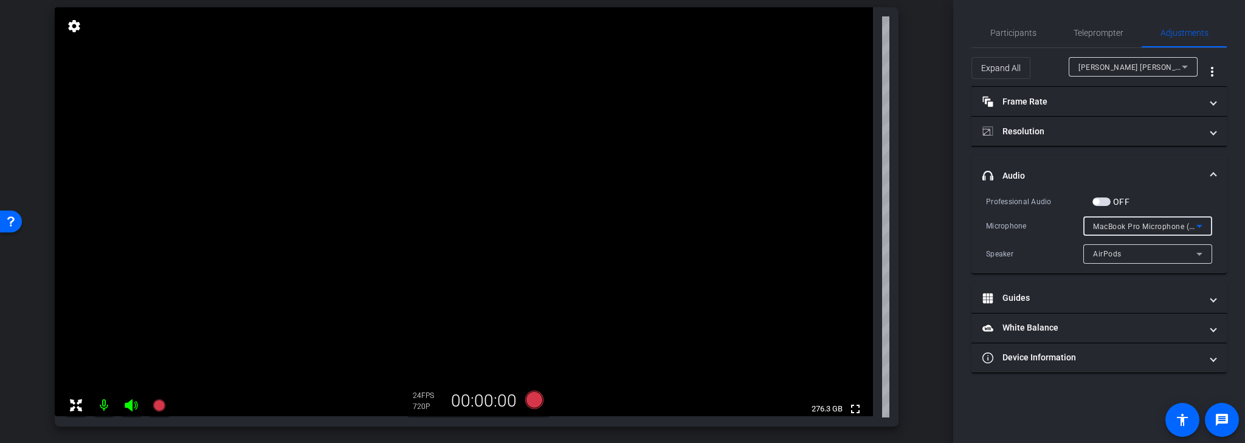
scroll to position [77, 0]
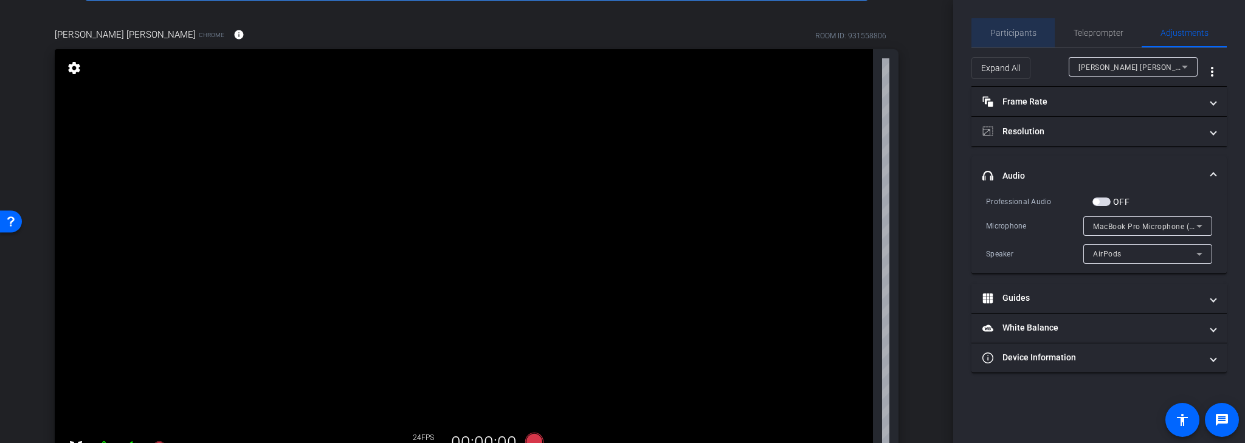
click at [1020, 35] on span "Participants" at bounding box center [1014, 33] width 46 height 9
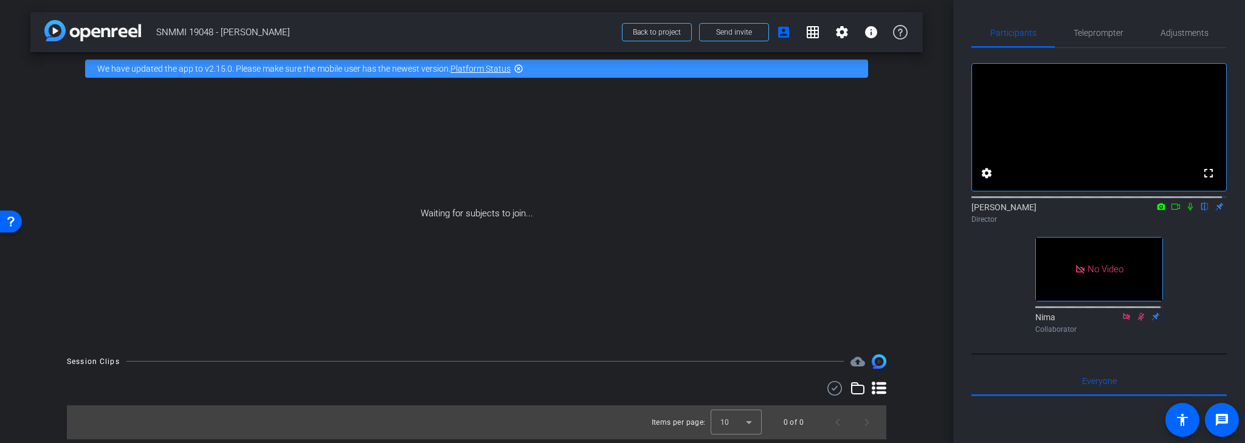
scroll to position [0, 0]
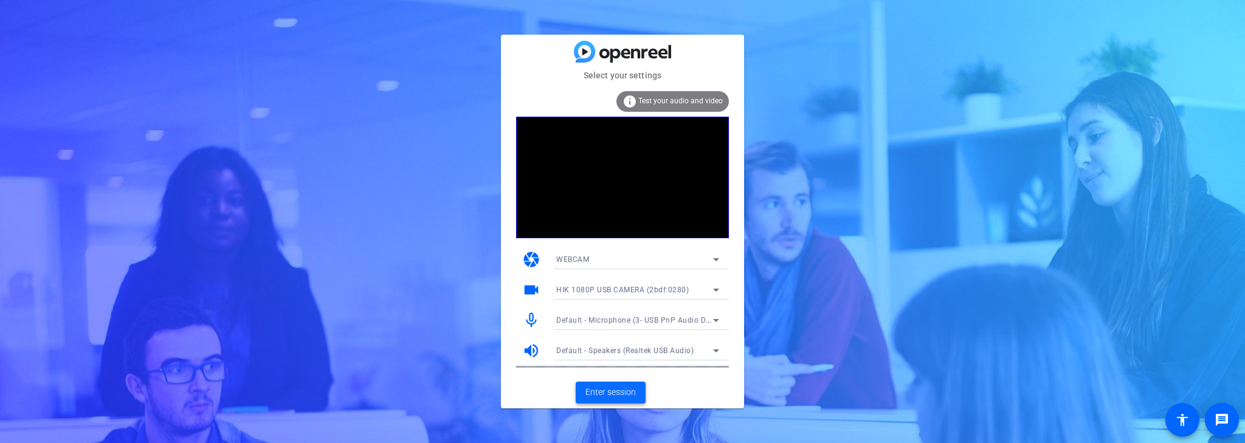
click at [620, 392] on span "Enter session" at bounding box center [611, 392] width 50 height 13
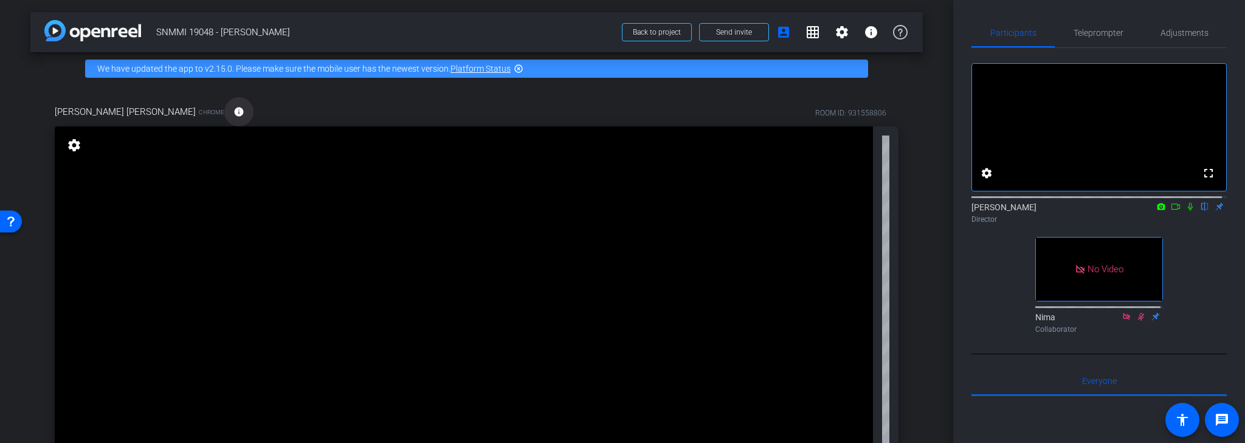
click at [234, 112] on mat-icon "info" at bounding box center [239, 111] width 11 height 11
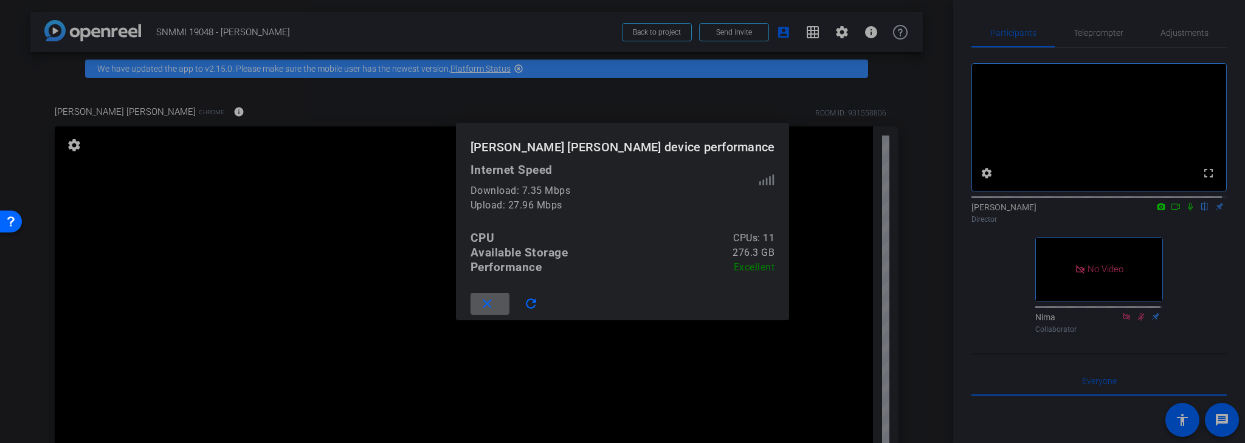
click at [495, 304] on mat-icon "close" at bounding box center [487, 304] width 15 height 15
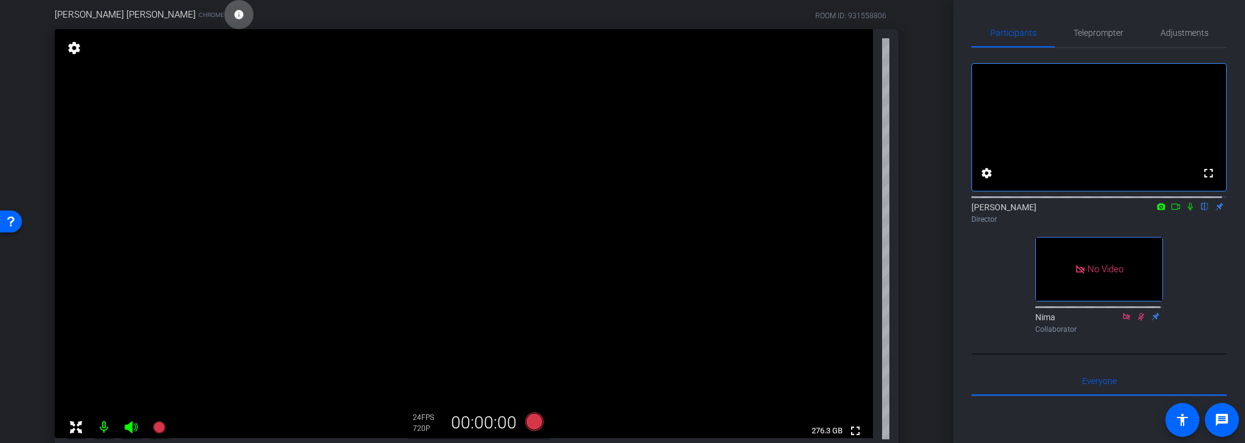
scroll to position [146, 0]
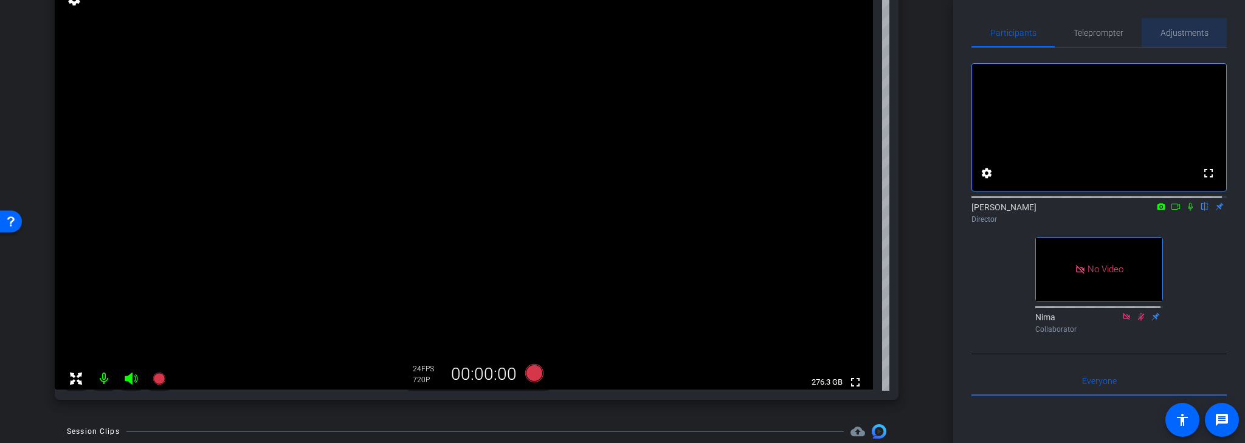
drag, startPoint x: 1190, startPoint y: 37, endPoint x: 1175, endPoint y: 37, distance: 14.6
click at [1190, 36] on span "Adjustments" at bounding box center [1185, 33] width 48 height 9
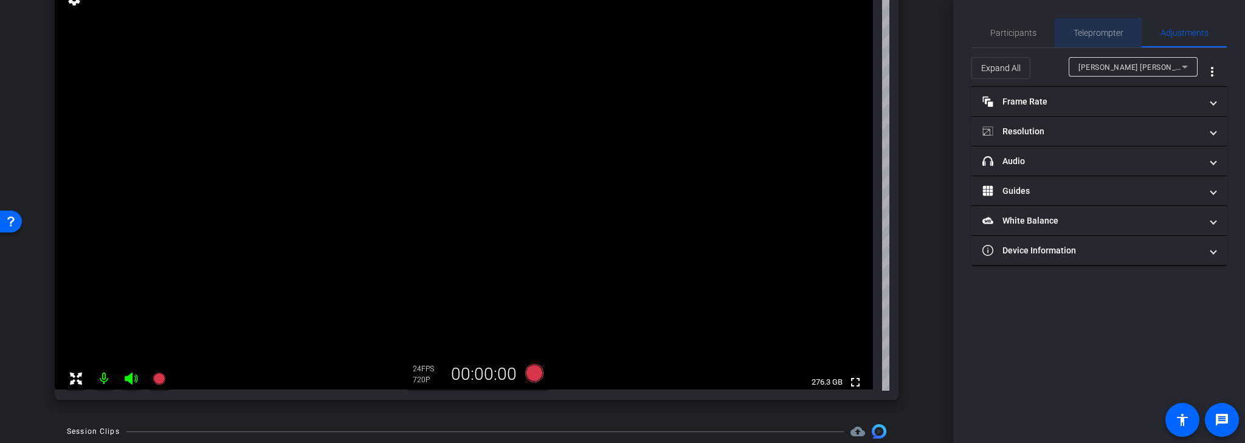
click at [1114, 34] on span "Teleprompter" at bounding box center [1099, 33] width 50 height 9
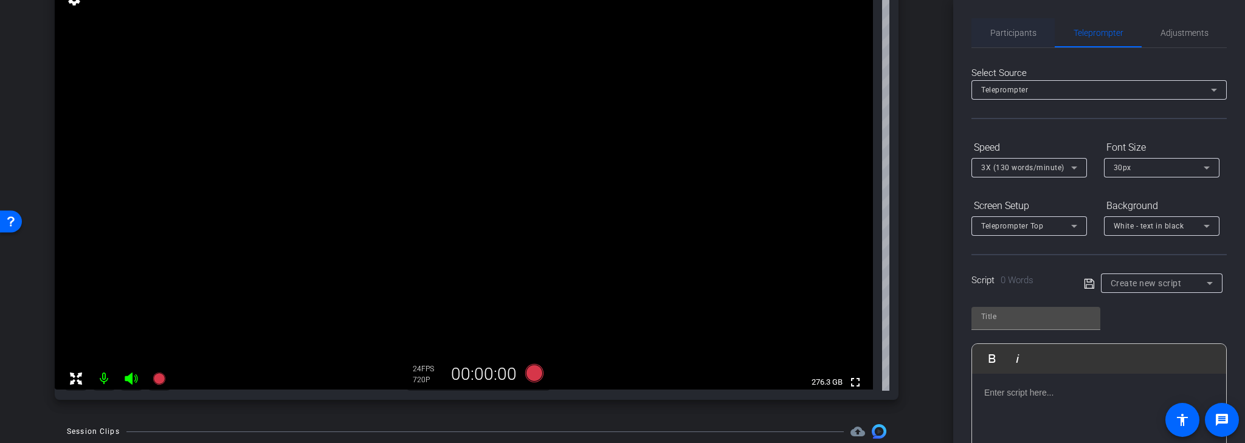
click at [1019, 32] on span "Participants" at bounding box center [1014, 33] width 46 height 9
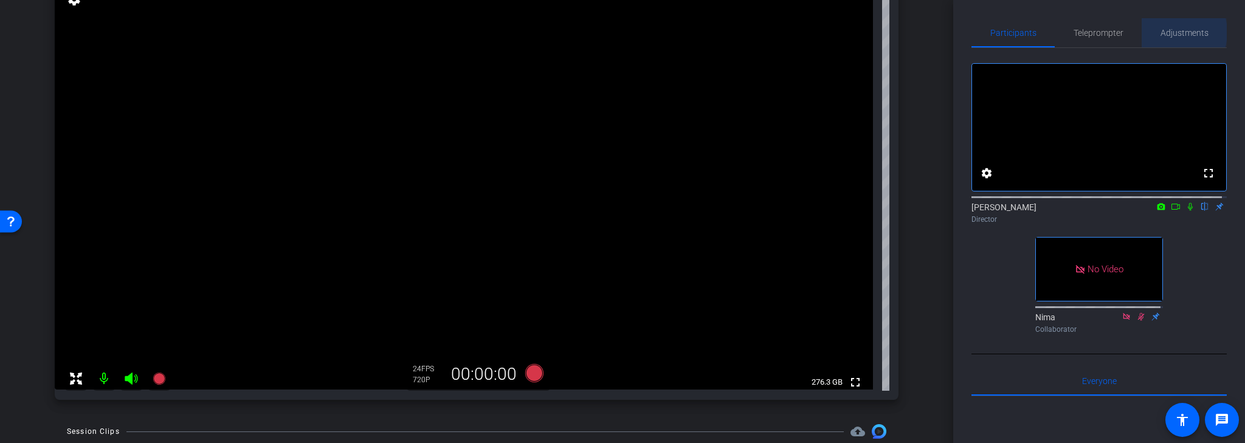
click at [1163, 32] on span "Adjustments" at bounding box center [1185, 33] width 48 height 9
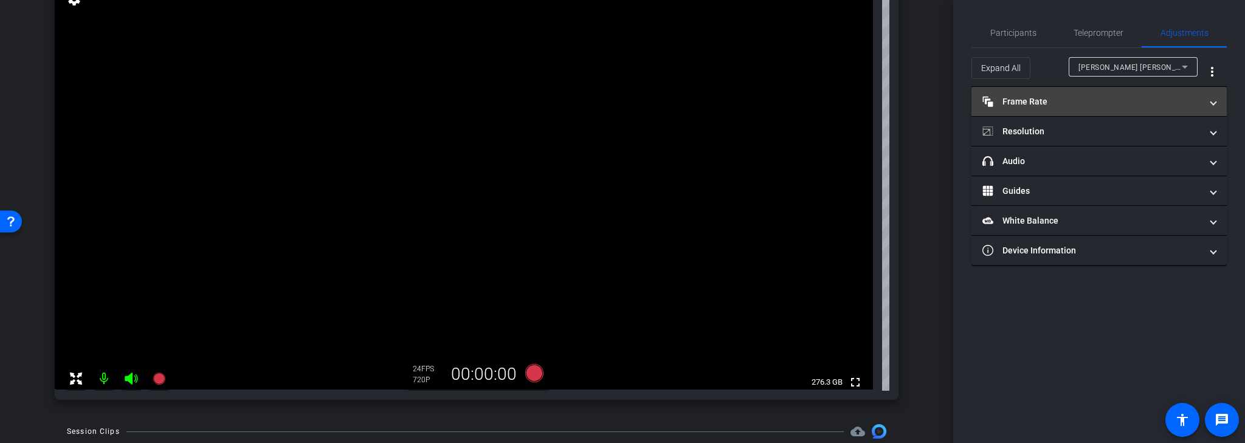
click at [1044, 102] on mat-panel-title "Frame Rate Frame Rate" at bounding box center [1092, 101] width 219 height 13
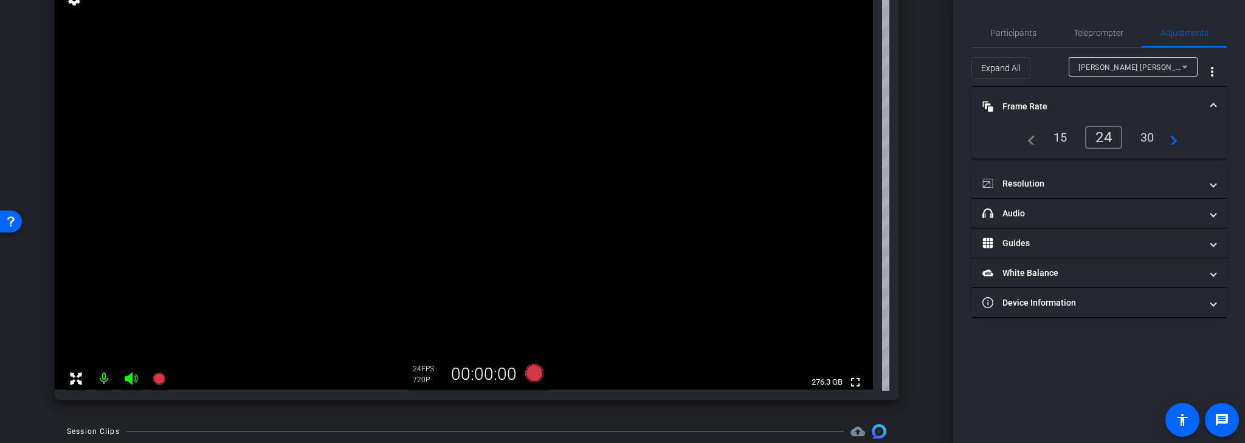
click at [1104, 139] on div "24" at bounding box center [1104, 137] width 37 height 23
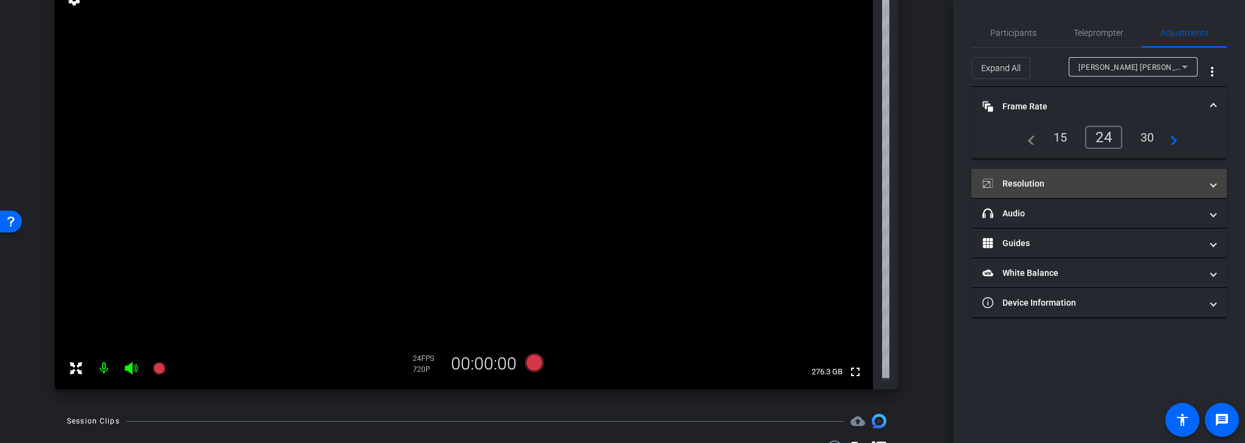
click at [1089, 185] on mat-panel-title "Resolution" at bounding box center [1092, 184] width 219 height 13
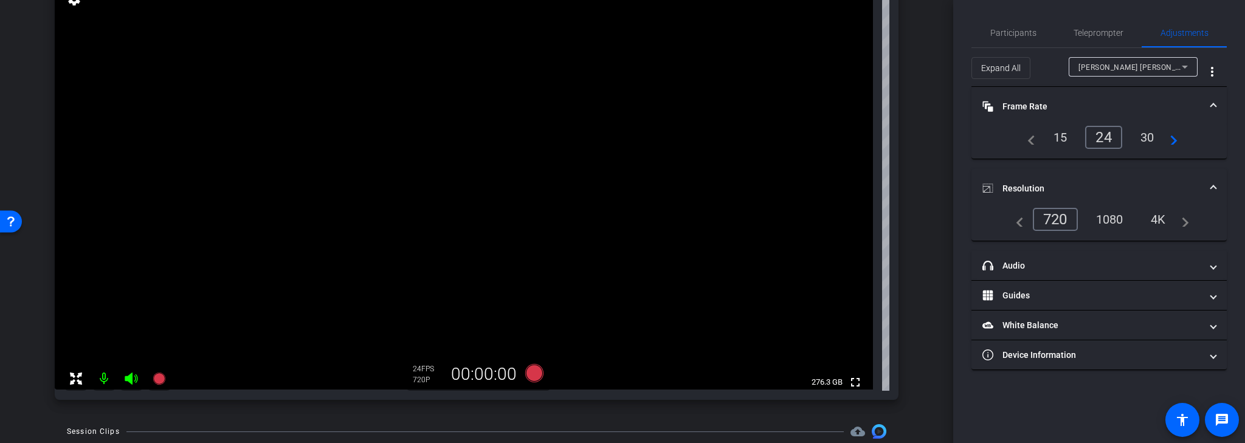
click at [1109, 215] on div "1080" at bounding box center [1110, 219] width 46 height 21
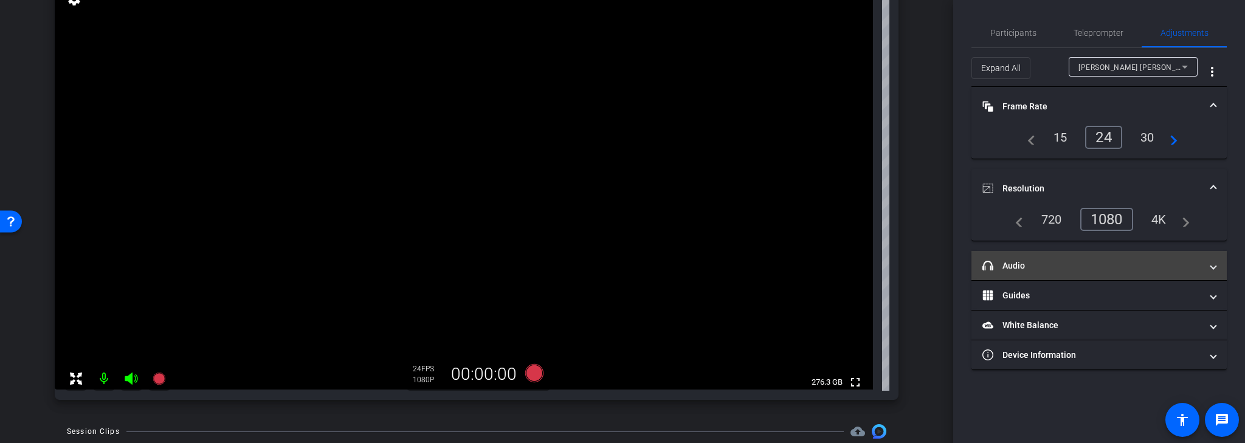
click at [1083, 263] on mat-panel-title "headphone icon Audio" at bounding box center [1092, 266] width 219 height 13
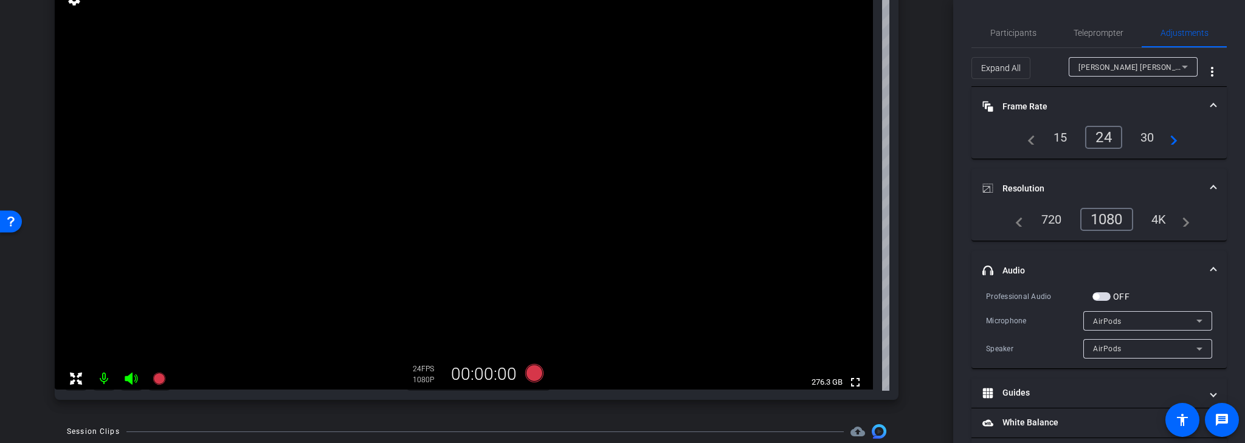
click at [965, 255] on div "Participants Teleprompter Adjustments settings [PERSON_NAME] flip Director Nima…" at bounding box center [1100, 221] width 292 height 443
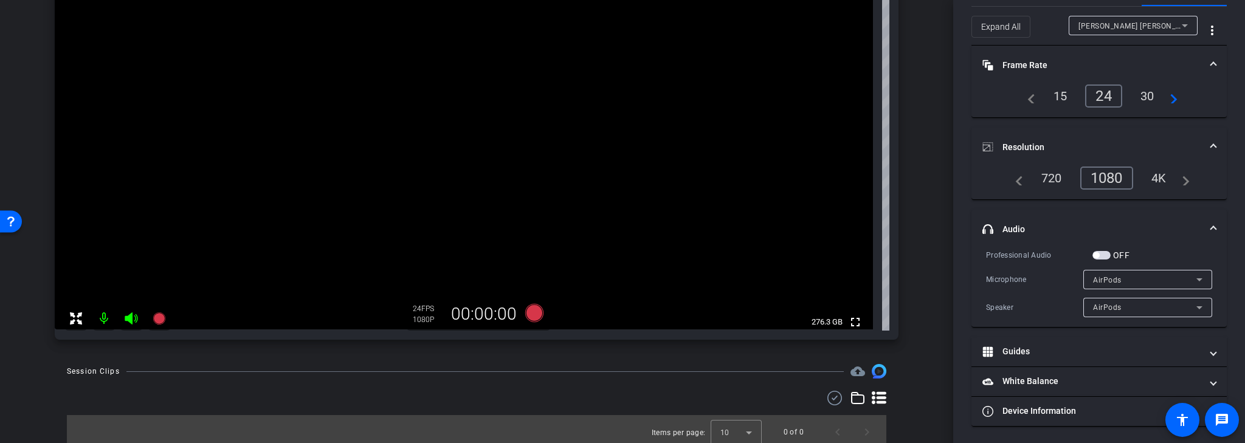
scroll to position [212, 0]
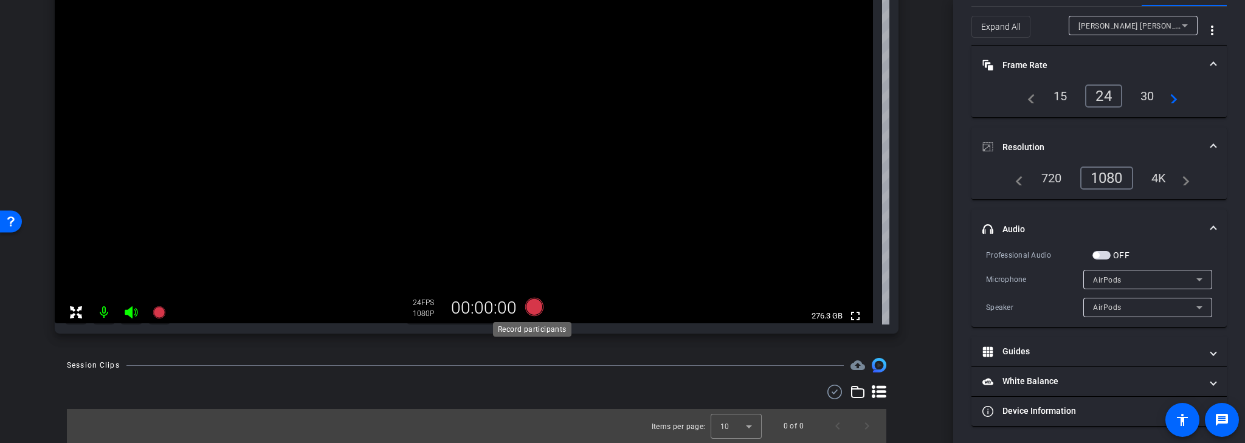
click at [530, 310] on icon at bounding box center [534, 307] width 18 height 18
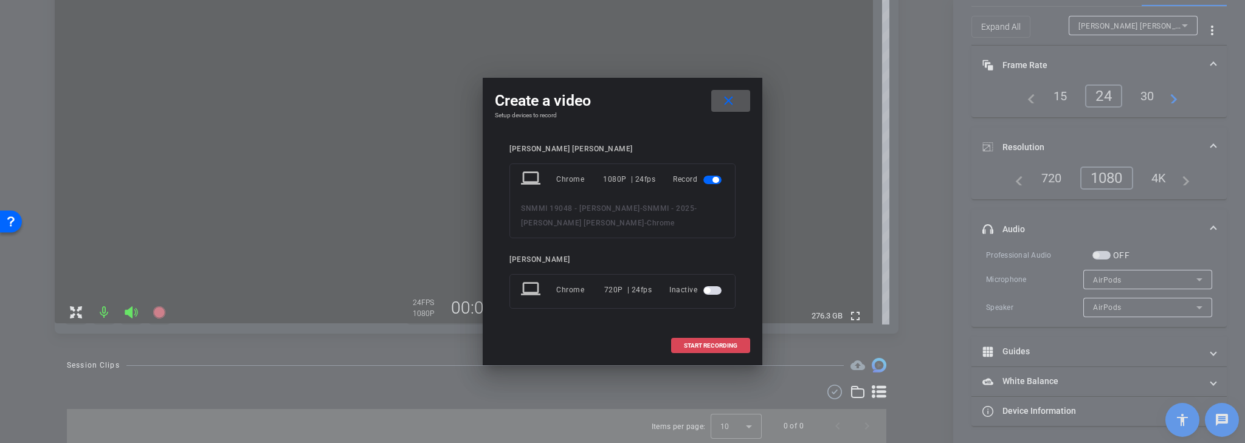
click at [697, 346] on span "START RECORDING" at bounding box center [711, 346] width 54 height 6
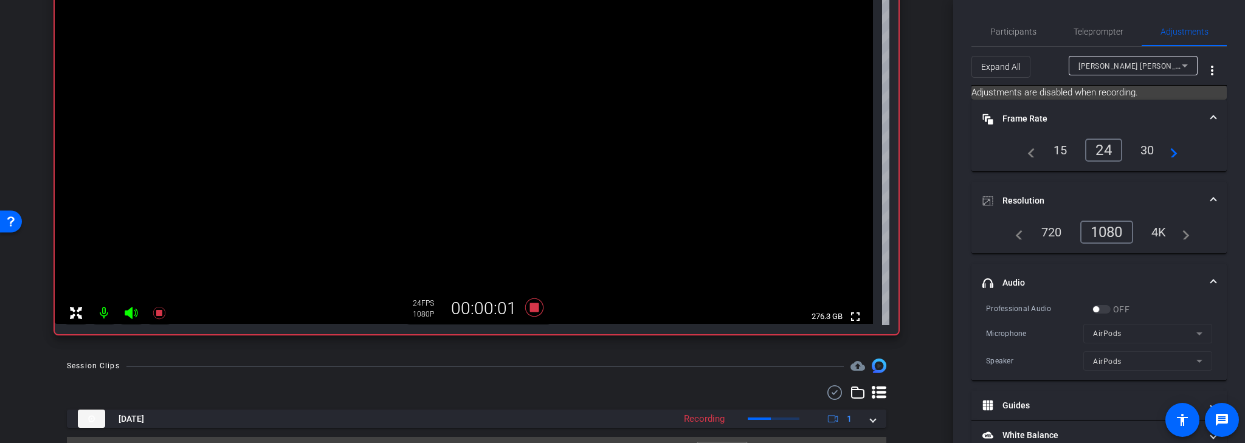
scroll to position [0, 0]
click at [1027, 33] on span "Participants" at bounding box center [1014, 33] width 46 height 9
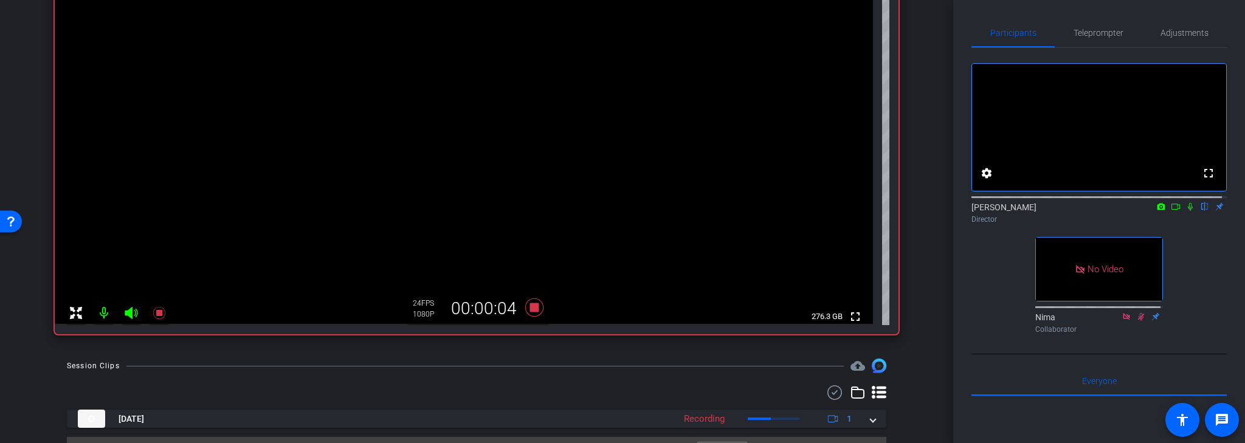
click at [1188, 211] on icon at bounding box center [1190, 207] width 5 height 8
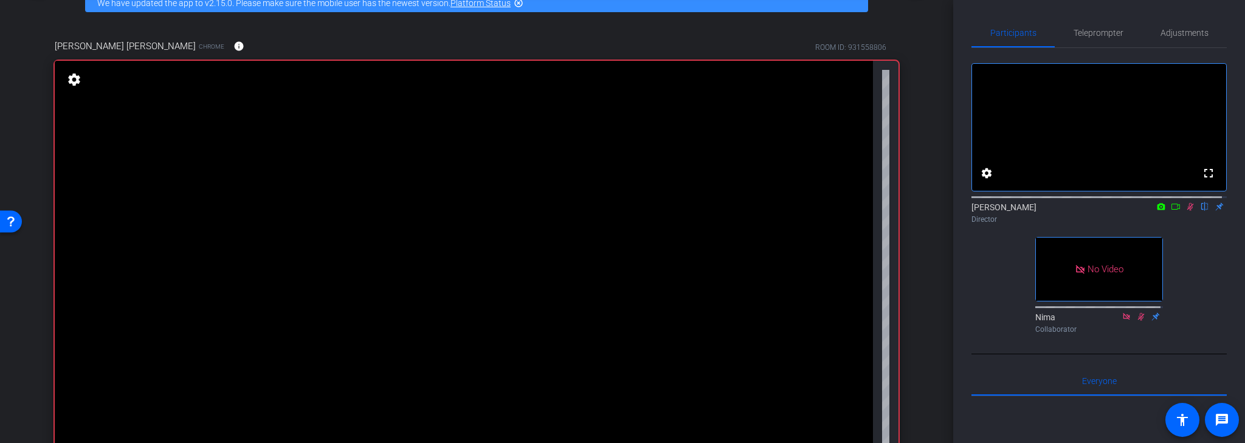
scroll to position [114, 0]
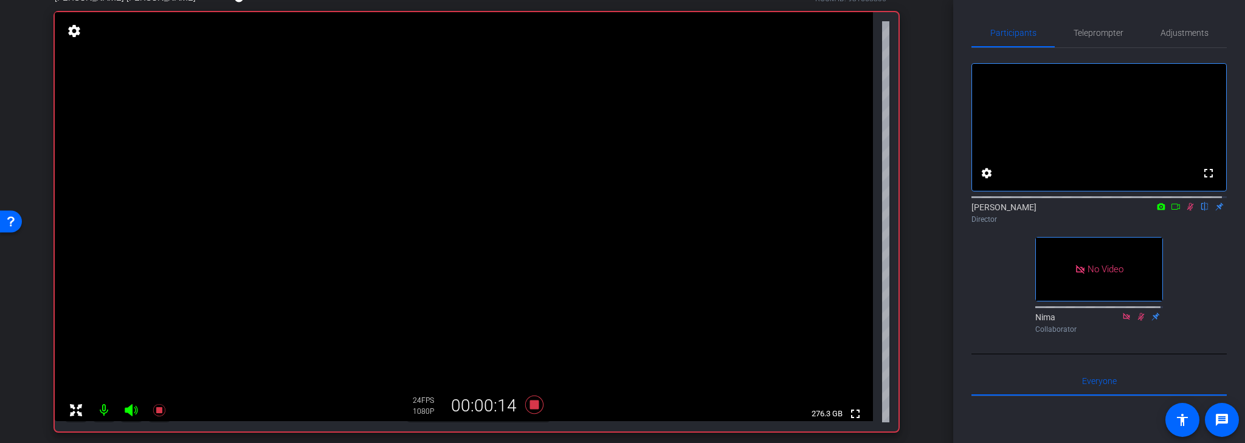
click at [1188, 211] on icon at bounding box center [1191, 207] width 7 height 8
click at [1186, 211] on icon at bounding box center [1191, 207] width 10 height 9
click at [533, 403] on icon at bounding box center [534, 405] width 18 height 18
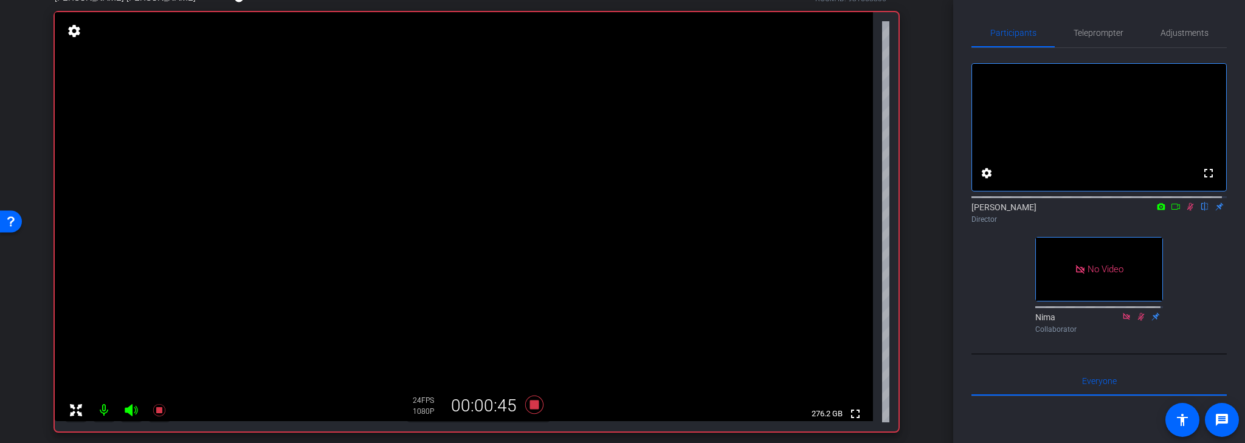
click at [1188, 211] on icon at bounding box center [1191, 207] width 7 height 8
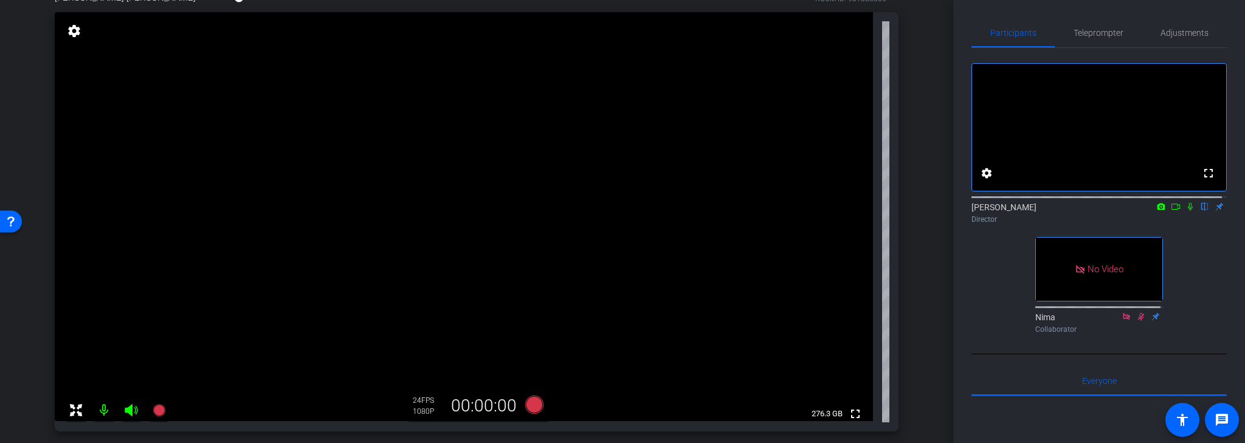
scroll to position [124, 0]
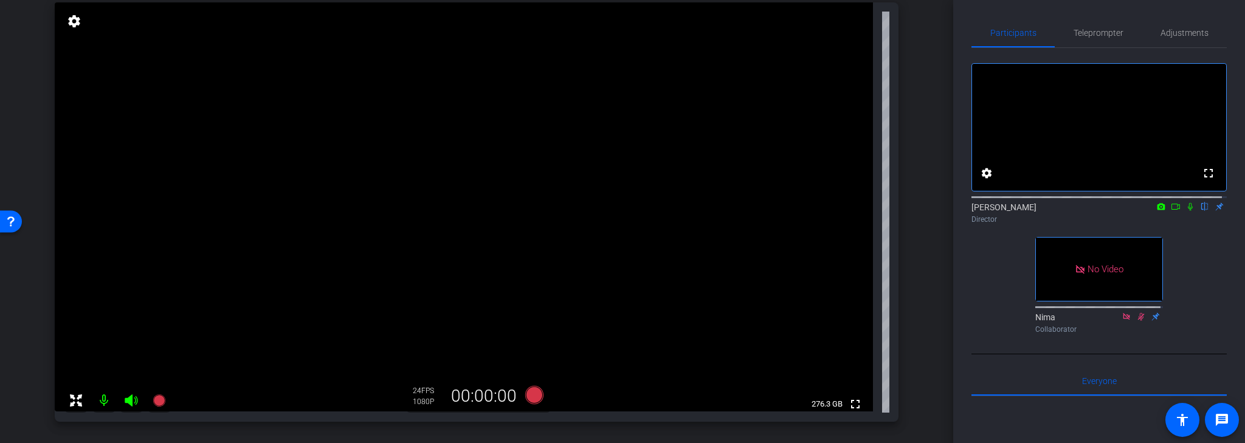
click at [954, 252] on div "Participants Teleprompter Adjustments fullscreen settings [PERSON_NAME] flip Di…" at bounding box center [1100, 221] width 292 height 443
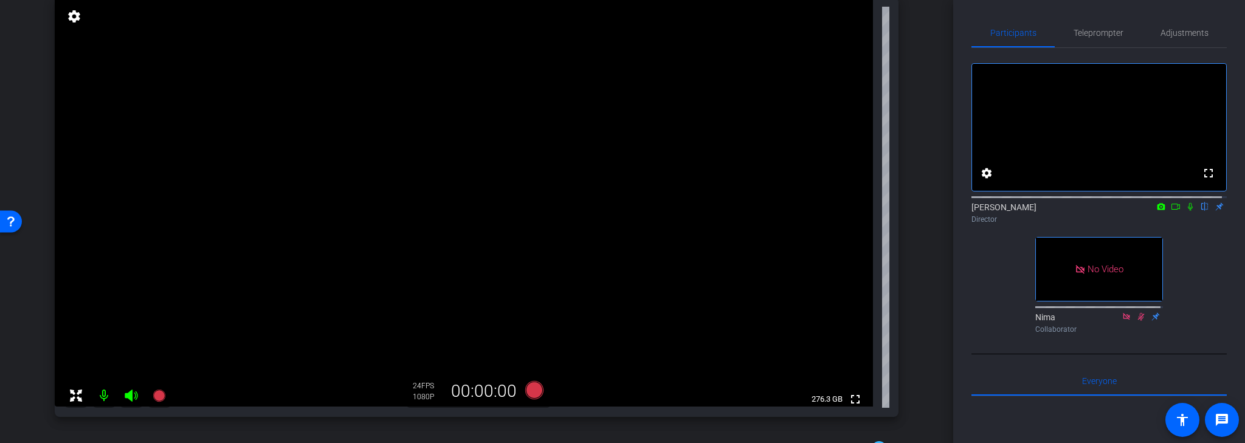
scroll to position [120, 0]
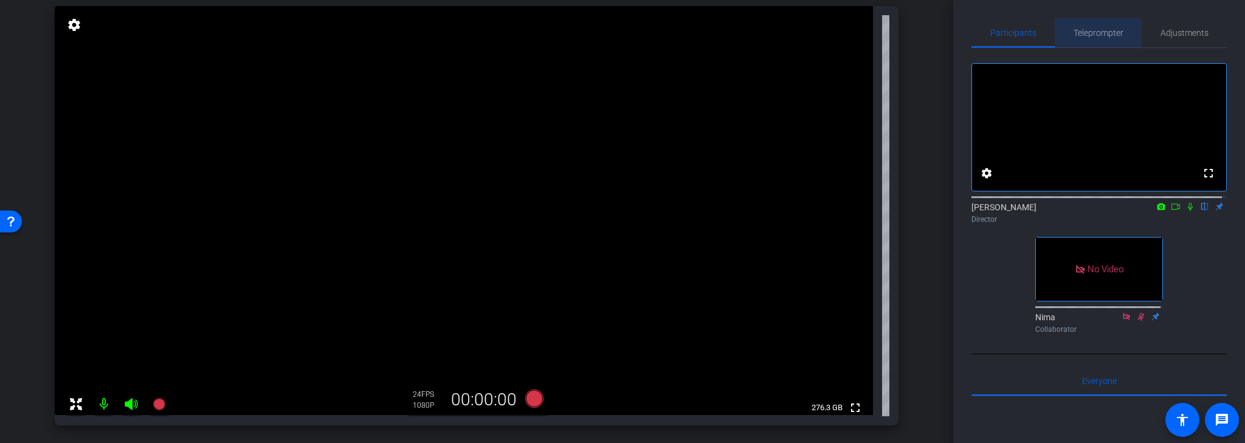
click at [1085, 32] on span "Teleprompter" at bounding box center [1099, 33] width 50 height 9
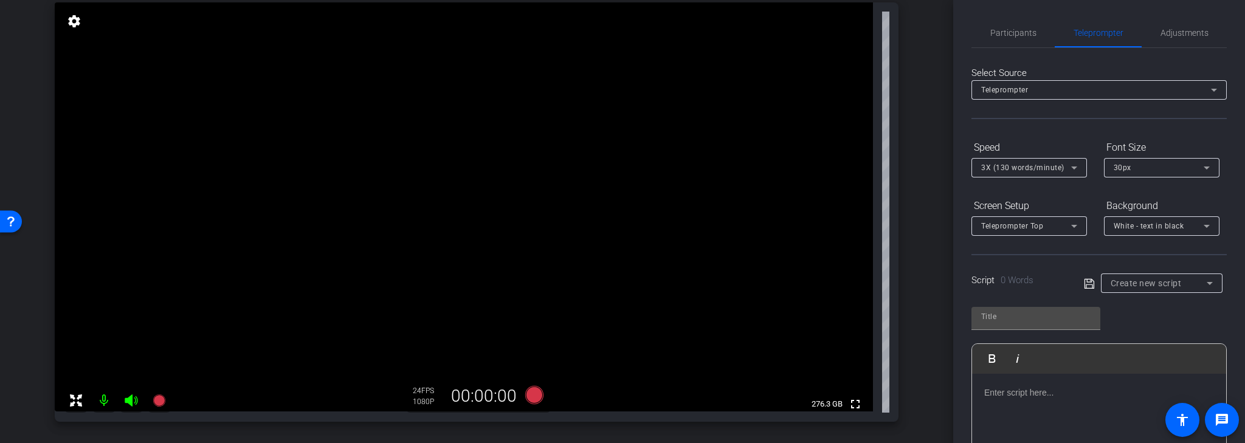
scroll to position [120, 0]
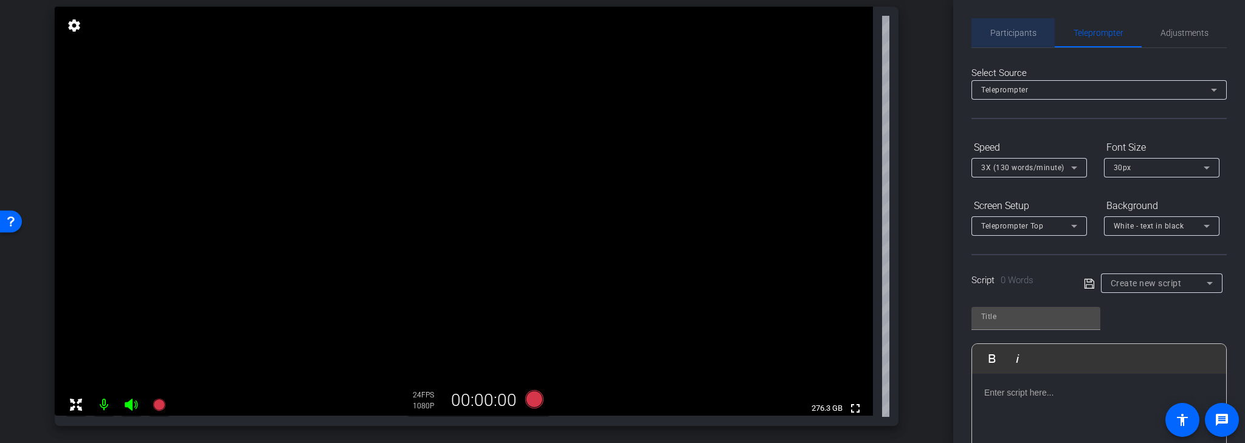
click at [1013, 34] on span "Participants" at bounding box center [1014, 33] width 46 height 9
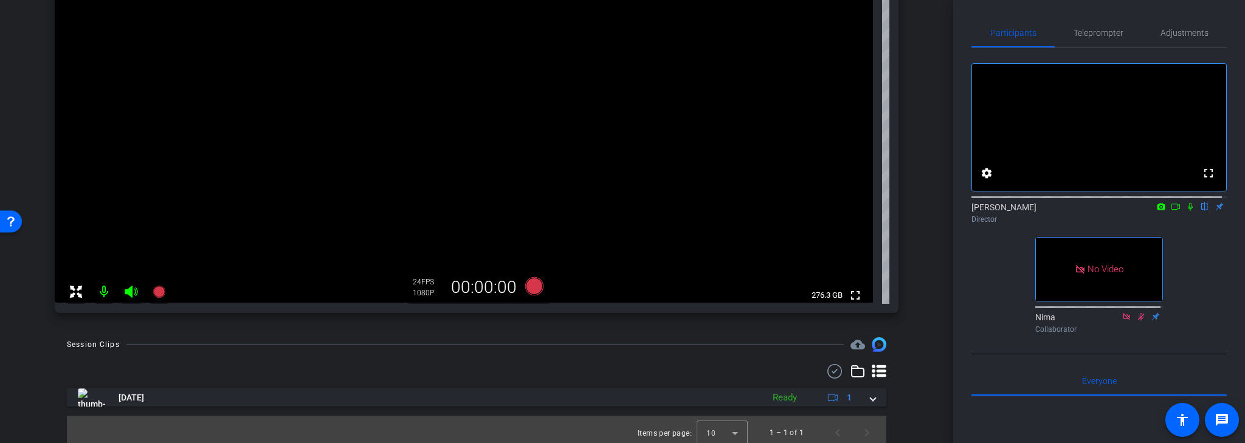
scroll to position [240, 0]
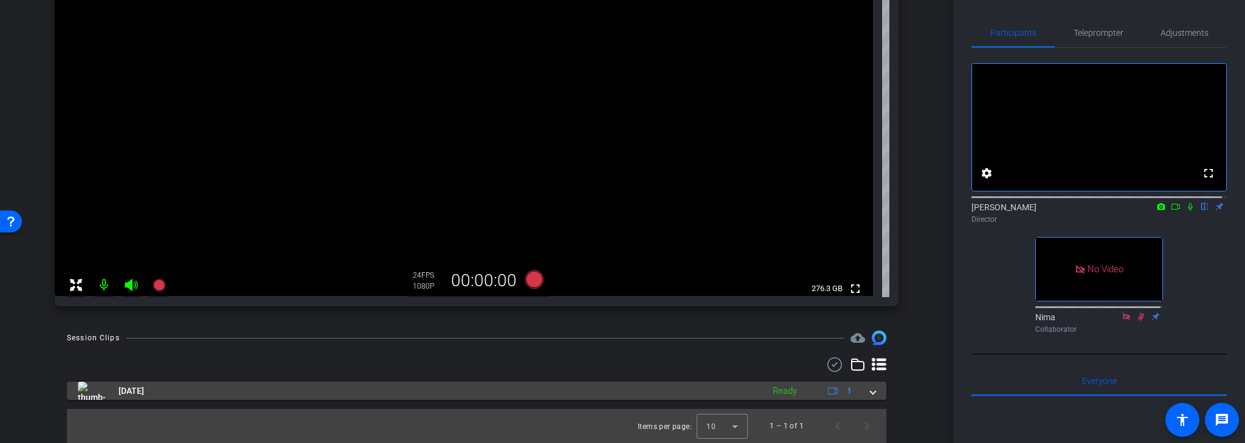
click at [183, 387] on mat-panel-title "[DATE]" at bounding box center [417, 391] width 679 height 18
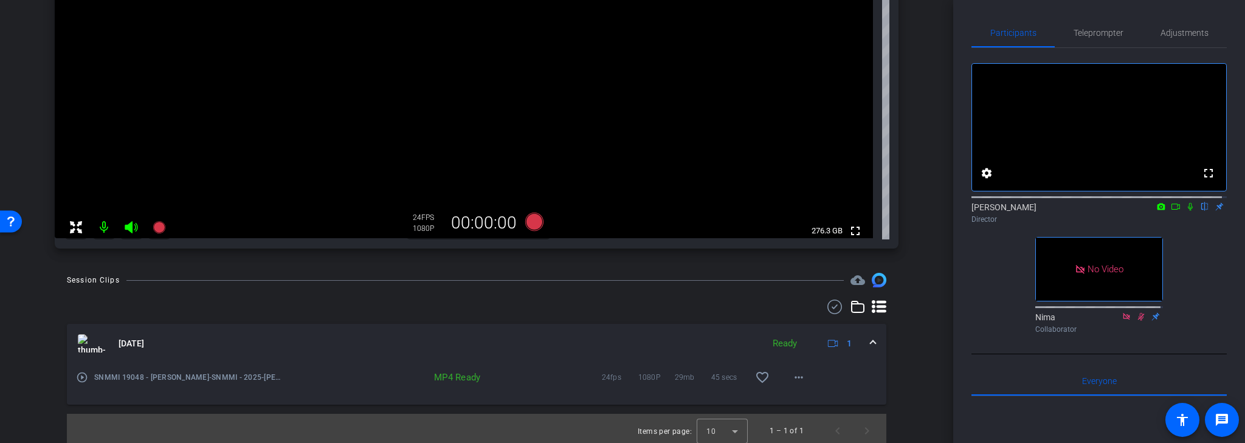
scroll to position [302, 0]
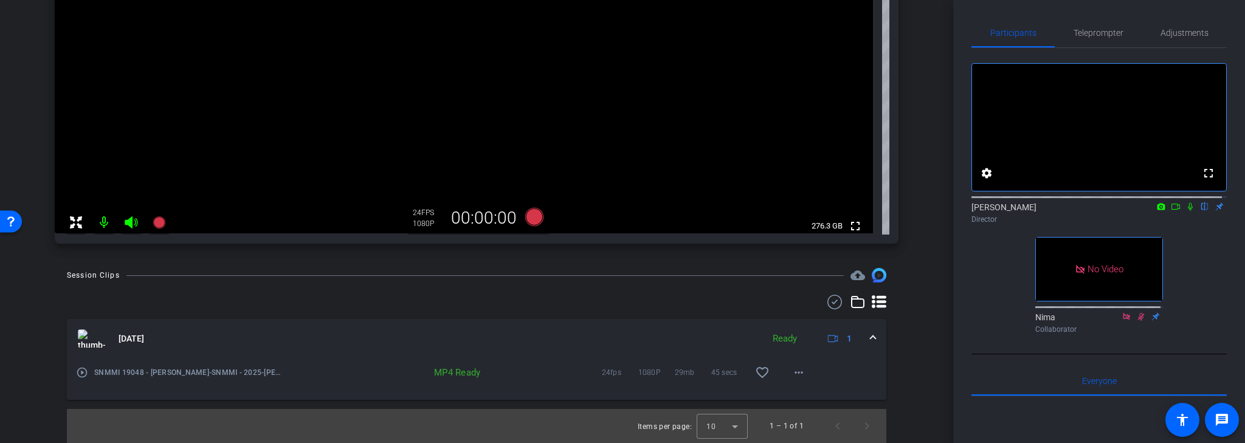
click at [83, 373] on mat-icon "play_circle_outline" at bounding box center [82, 373] width 12 height 12
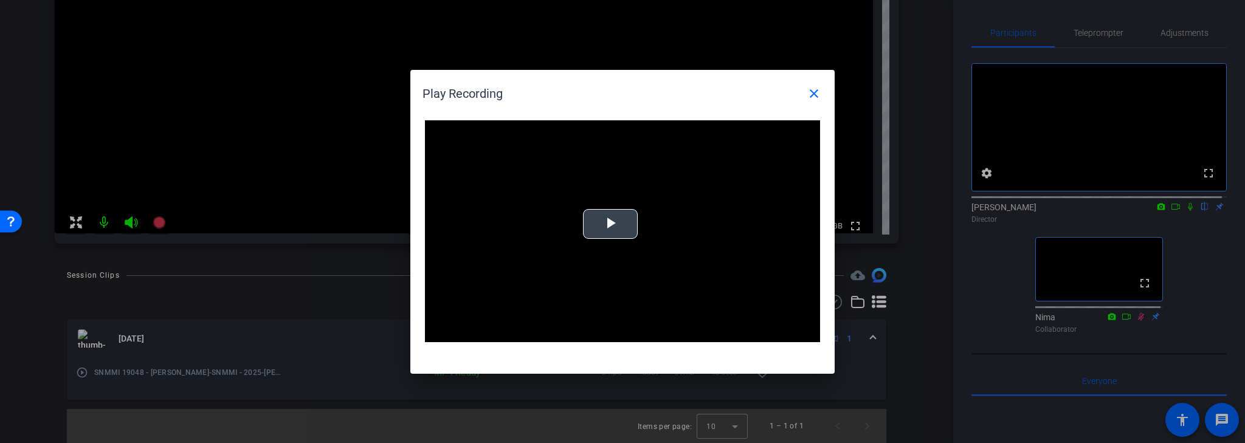
click at [611, 224] on span "Video Player" at bounding box center [611, 224] width 0 height 0
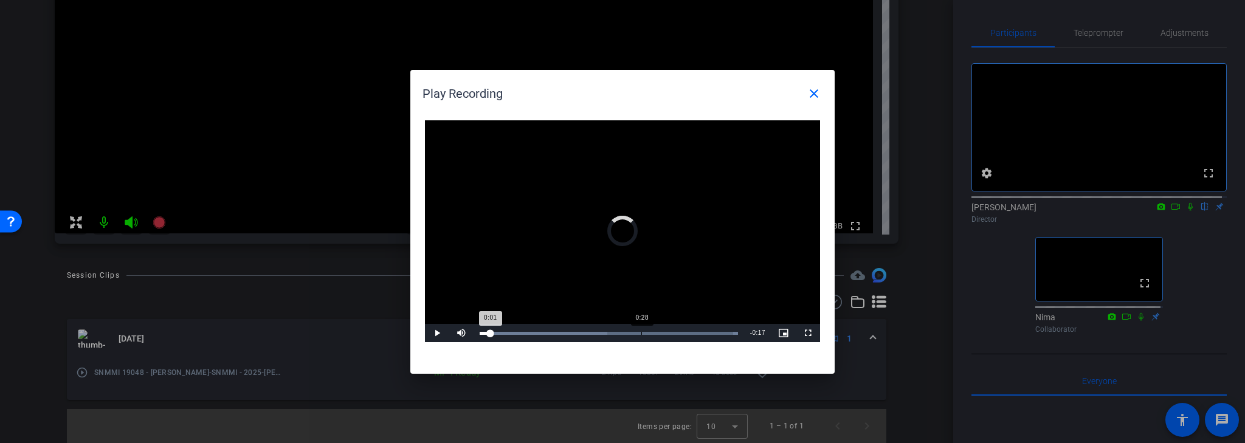
click at [642, 332] on div "0:28" at bounding box center [642, 333] width 1 height 3
drag, startPoint x: 501, startPoint y: 333, endPoint x: 508, endPoint y: 333, distance: 7.3
click at [508, 333] on div "Mute 100%" at bounding box center [479, 333] width 61 height 18
click at [438, 333] on span "Video Player" at bounding box center [437, 333] width 24 height 0
drag, startPoint x: 811, startPoint y: 97, endPoint x: 875, endPoint y: 105, distance: 65.0
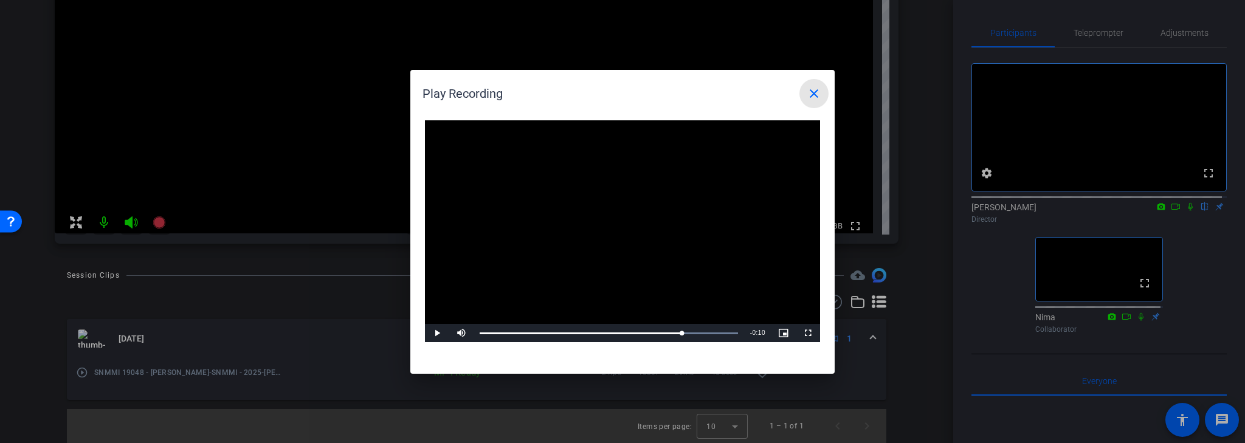
click at [812, 96] on mat-icon "close" at bounding box center [814, 93] width 15 height 15
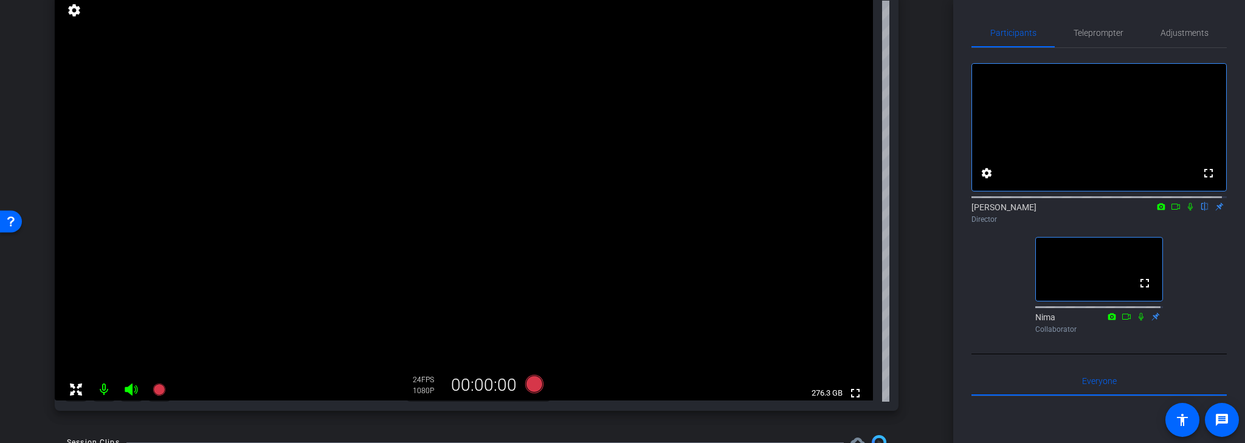
scroll to position [126, 0]
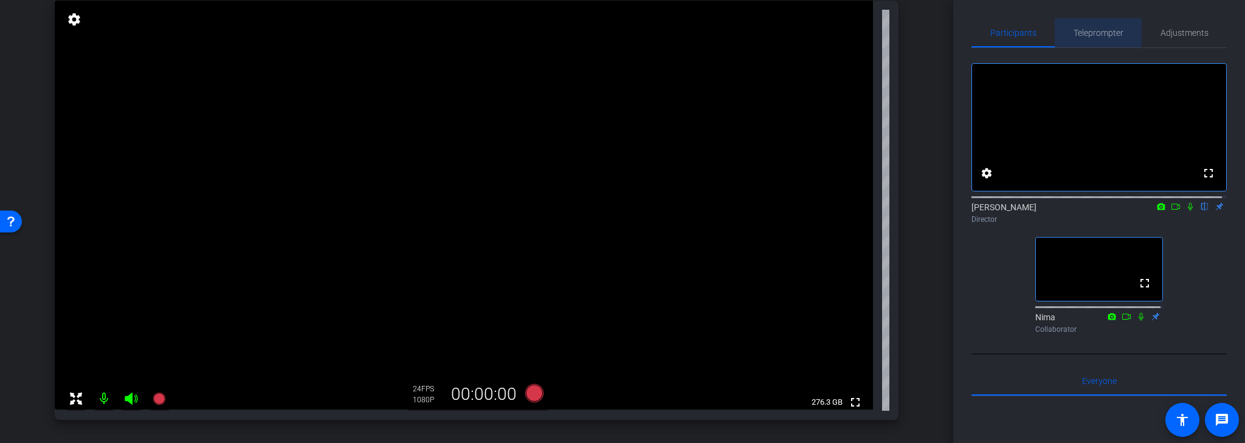
click at [1092, 32] on span "Teleprompter" at bounding box center [1099, 33] width 50 height 9
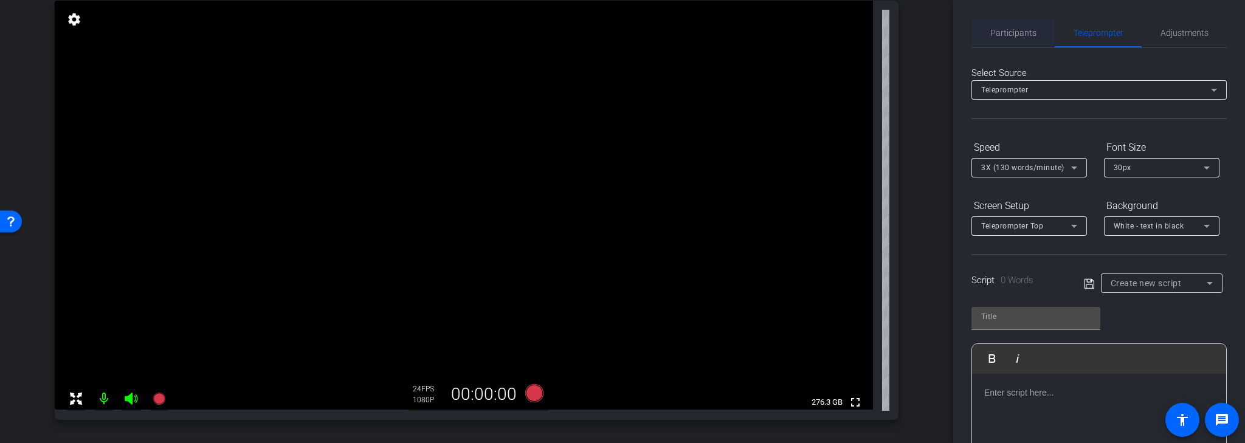
click at [1022, 35] on span "Participants" at bounding box center [1014, 33] width 46 height 9
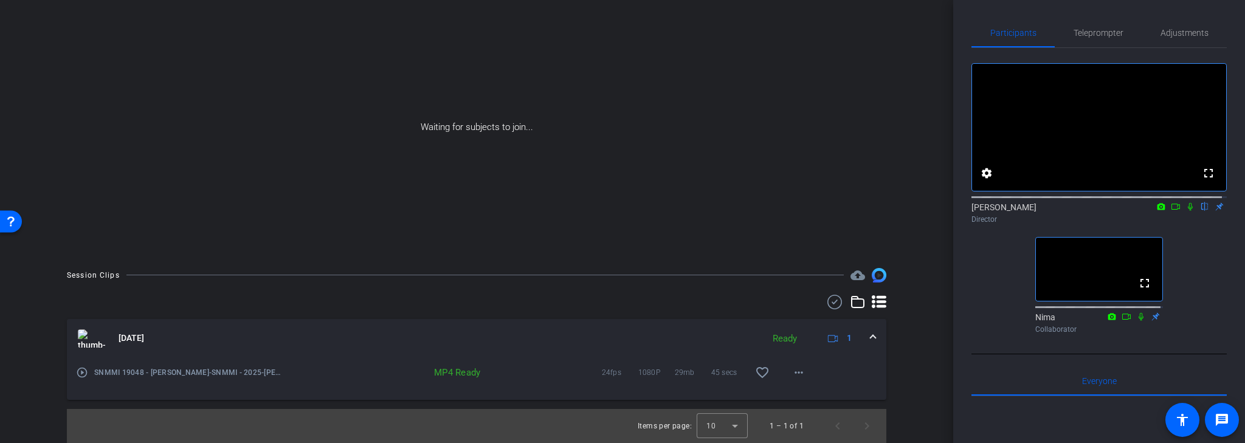
scroll to position [86, 0]
